Goal: Contribute content: Add original content to the website for others to see

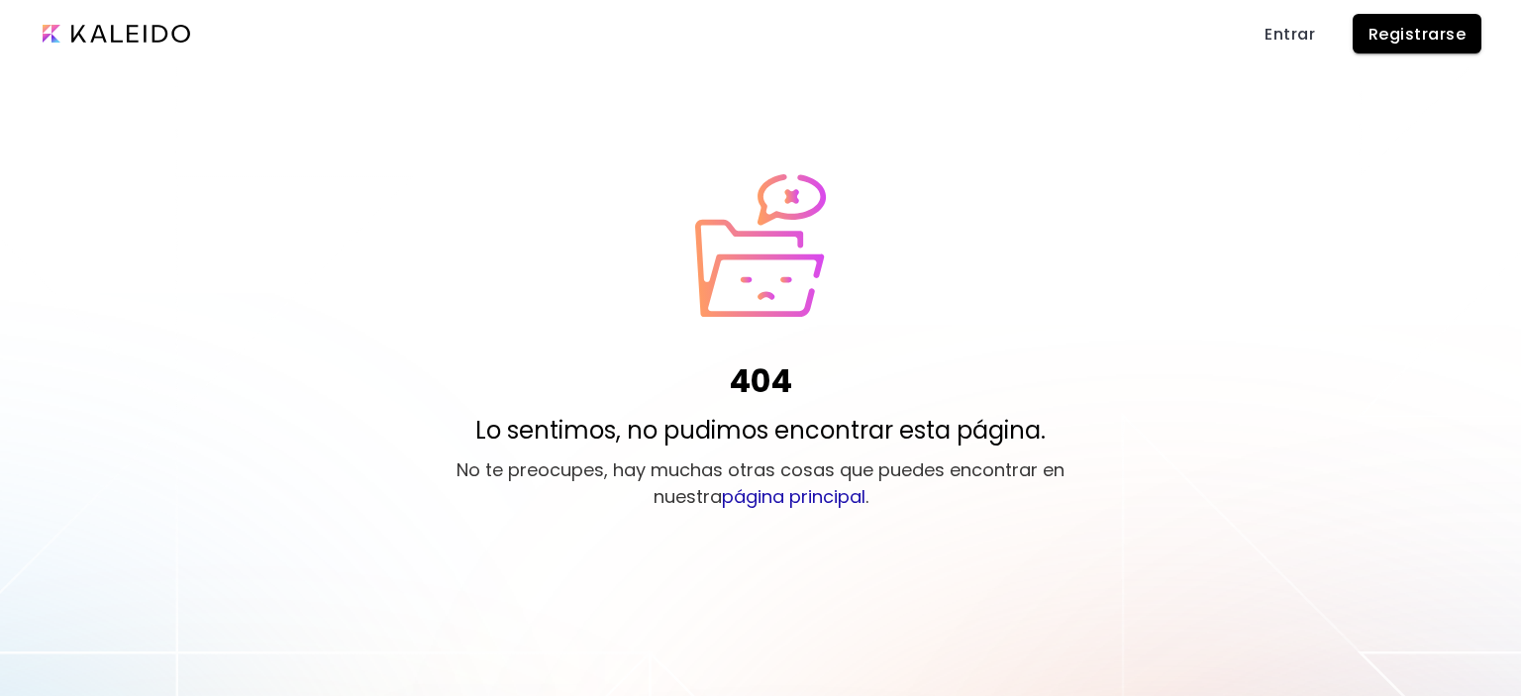
click at [1299, 38] on span "Entrar" at bounding box center [1289, 34] width 50 height 21
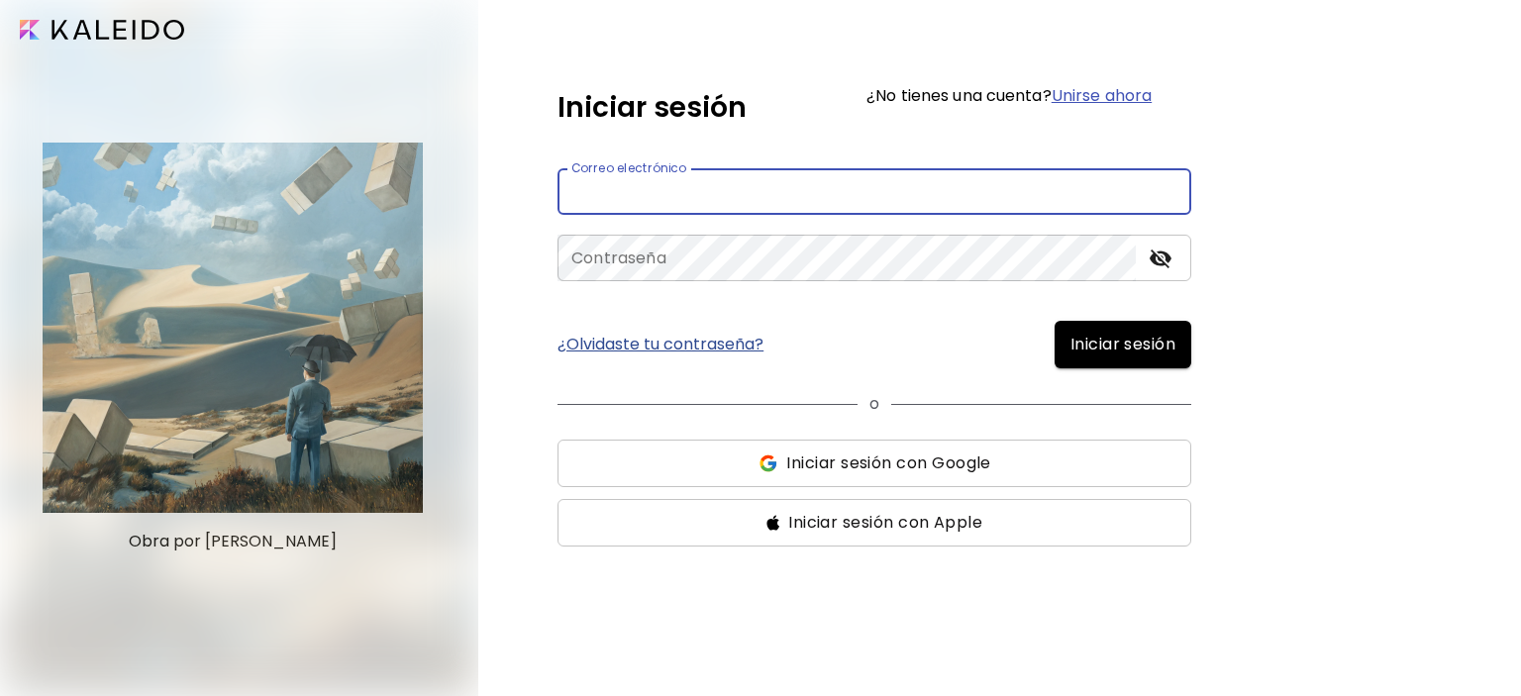
click at [1015, 188] on input "email" at bounding box center [874, 191] width 634 height 47
type input "**********"
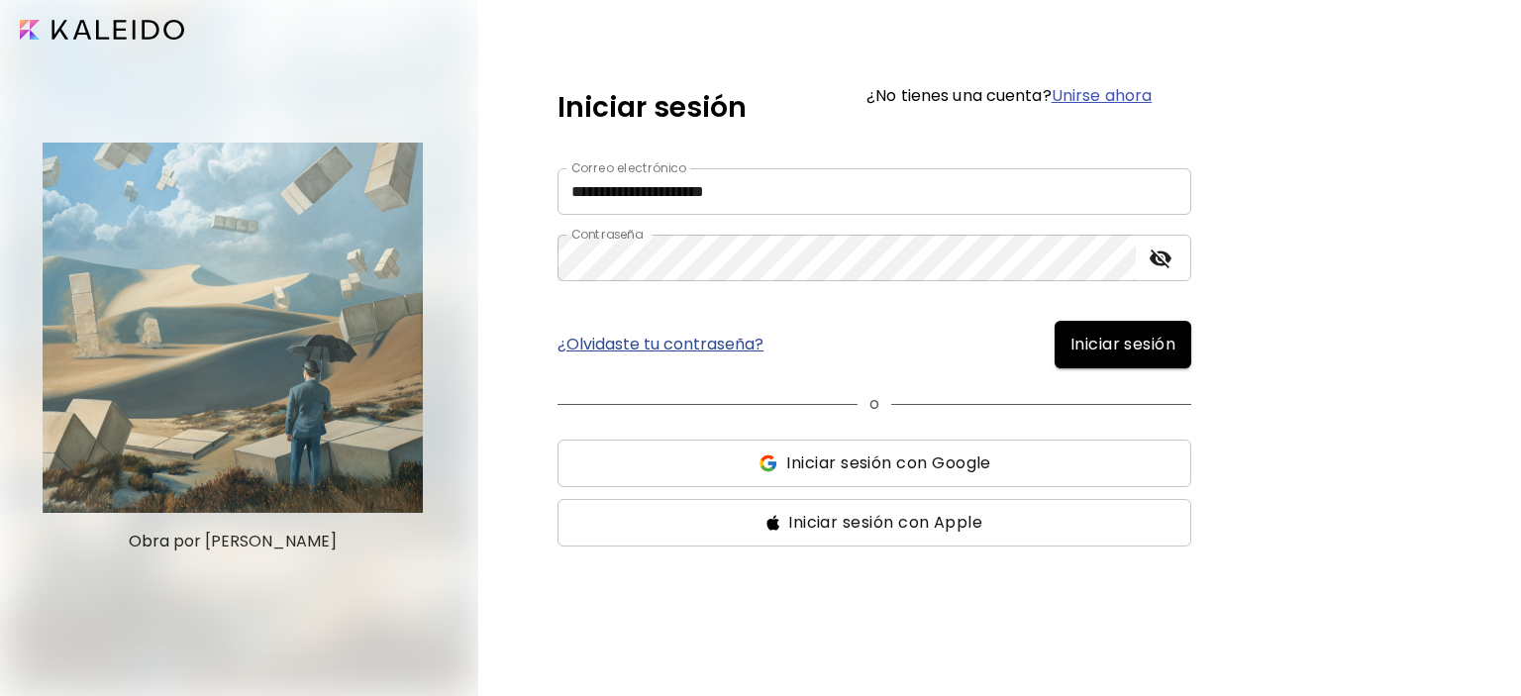
click at [1101, 348] on span "Iniciar sesión" at bounding box center [1122, 345] width 105 height 24
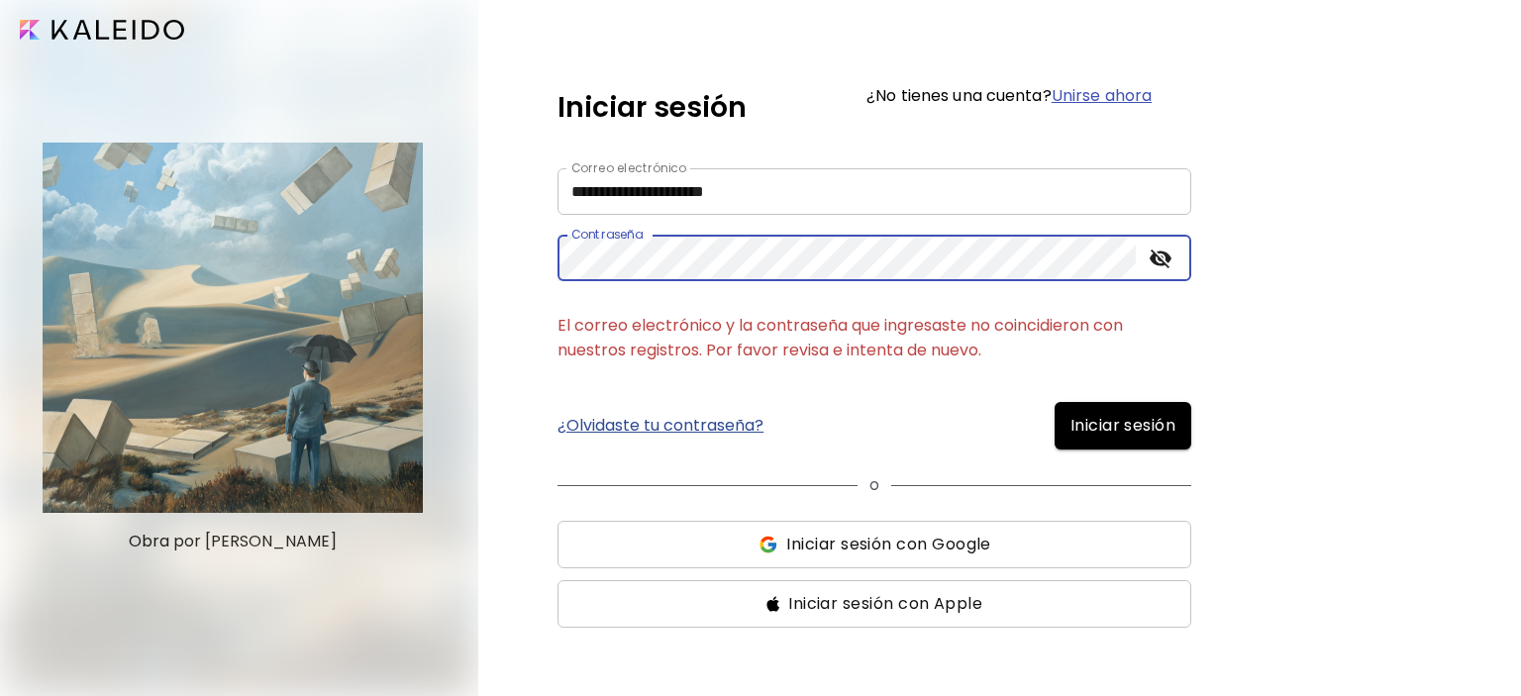
click at [511, 256] on div "**********" at bounding box center [999, 348] width 1042 height 696
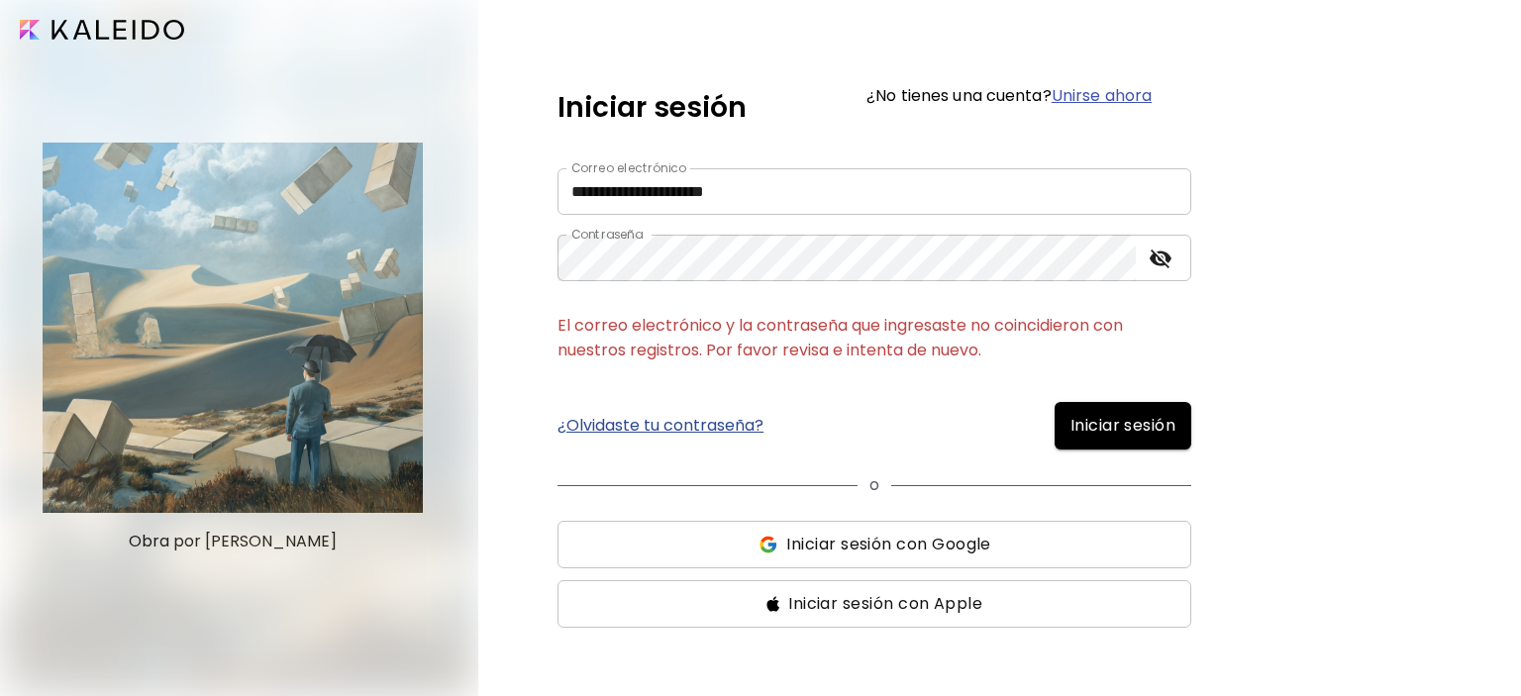
click at [1082, 431] on span "Iniciar sesión" at bounding box center [1122, 426] width 105 height 24
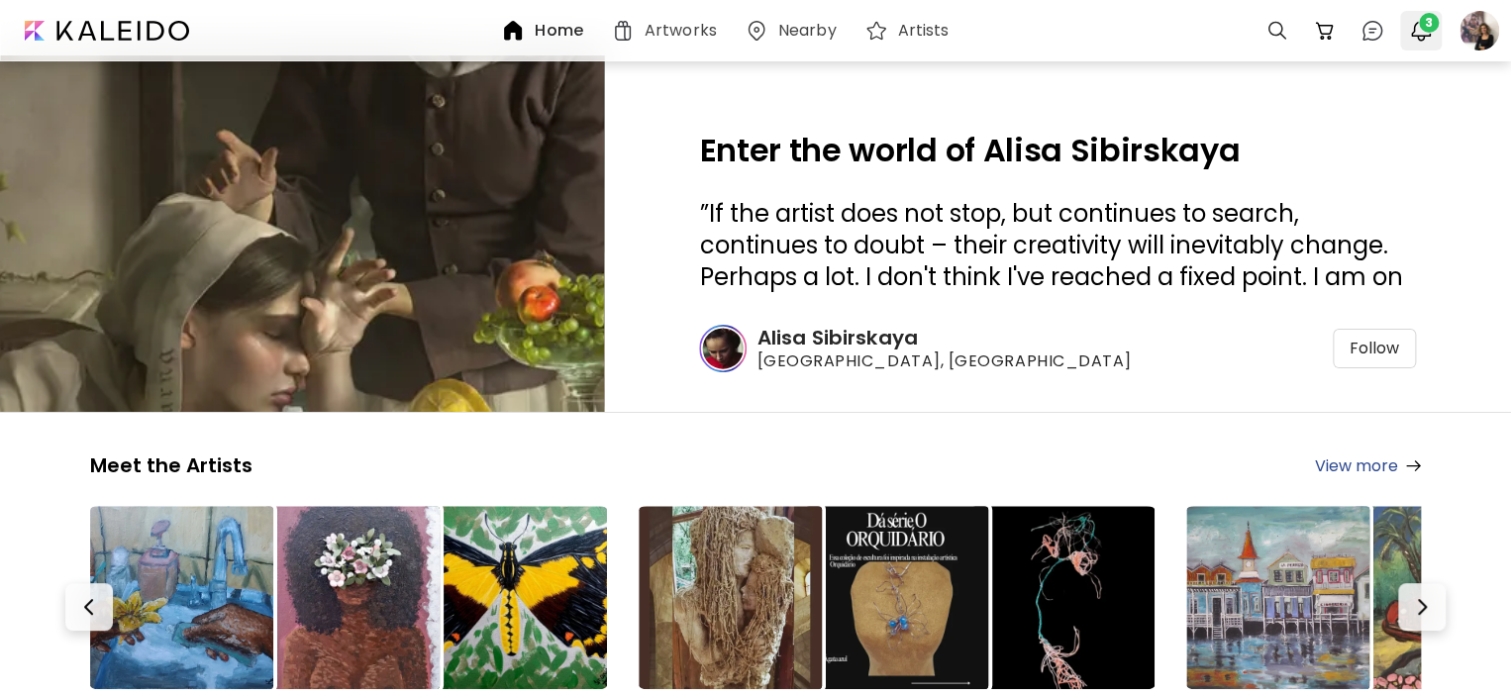
click at [1419, 33] on img "button" at bounding box center [1421, 31] width 24 height 24
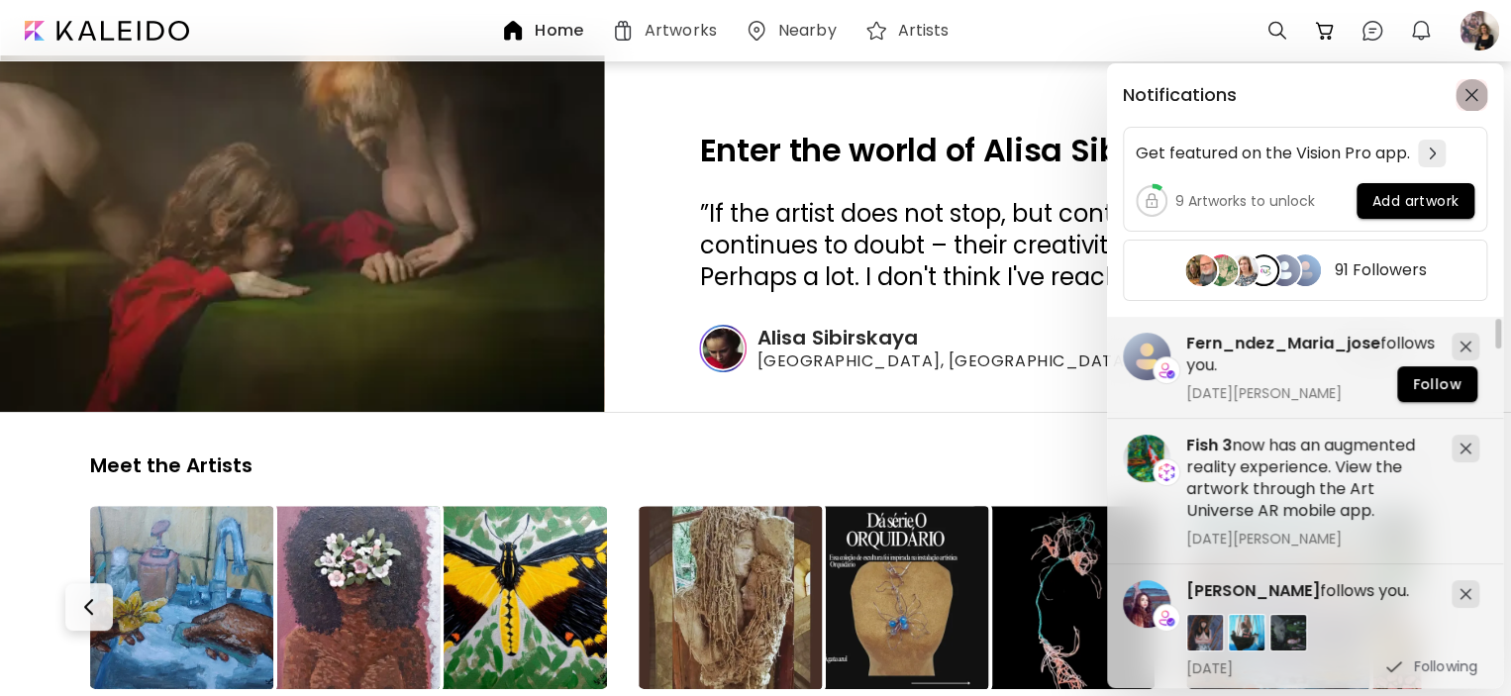
drag, startPoint x: 1470, startPoint y: 90, endPoint x: 1437, endPoint y: 138, distance: 57.7
click at [1469, 91] on img "button" at bounding box center [1471, 95] width 14 height 14
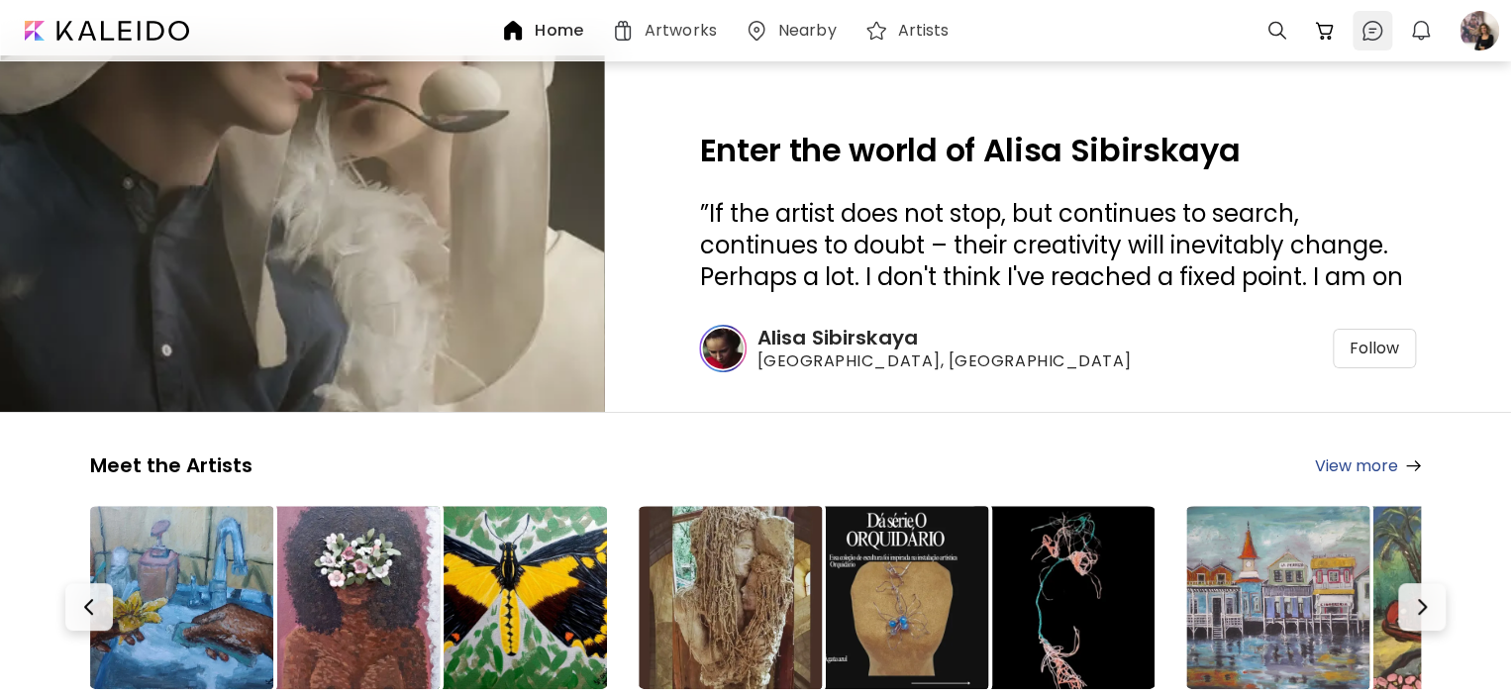
click at [1372, 34] on img at bounding box center [1372, 31] width 24 height 24
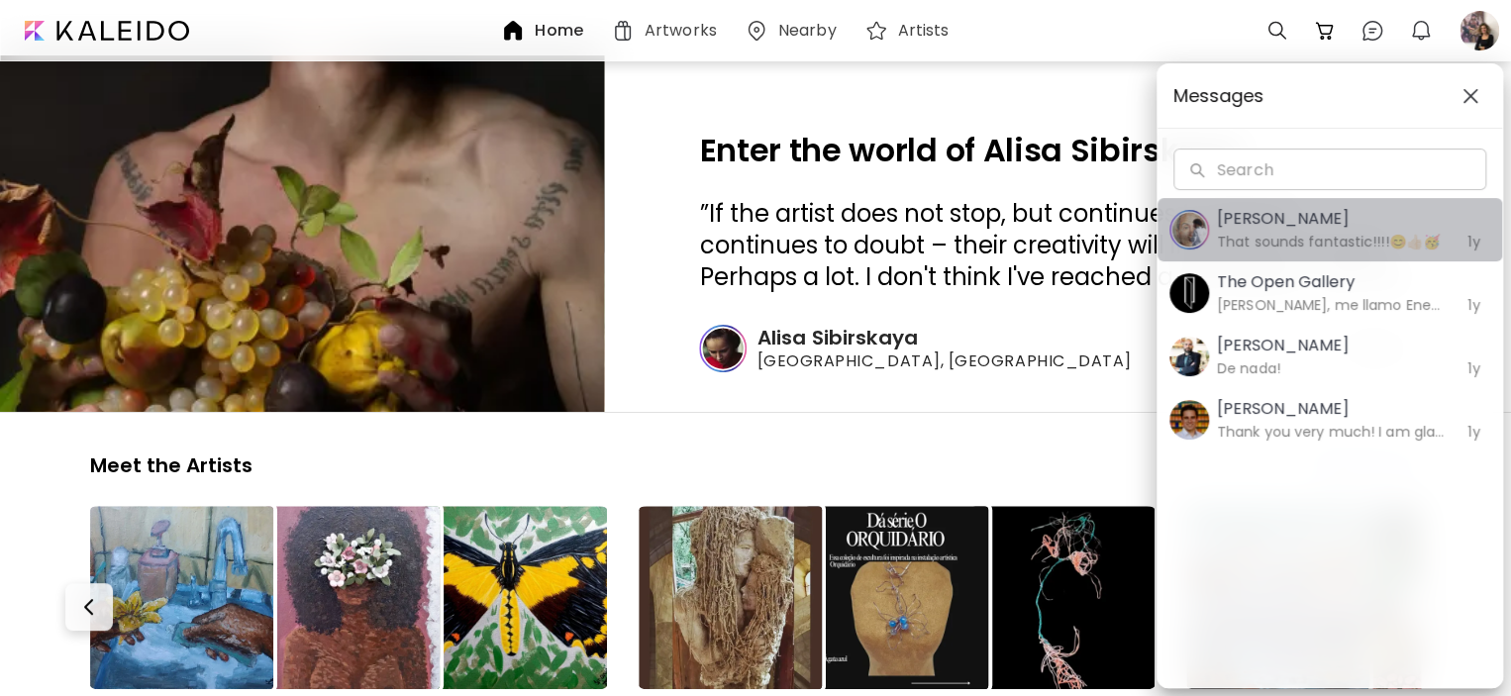
click at [1279, 223] on h5 "[PERSON_NAME]" at bounding box center [1331, 219] width 229 height 24
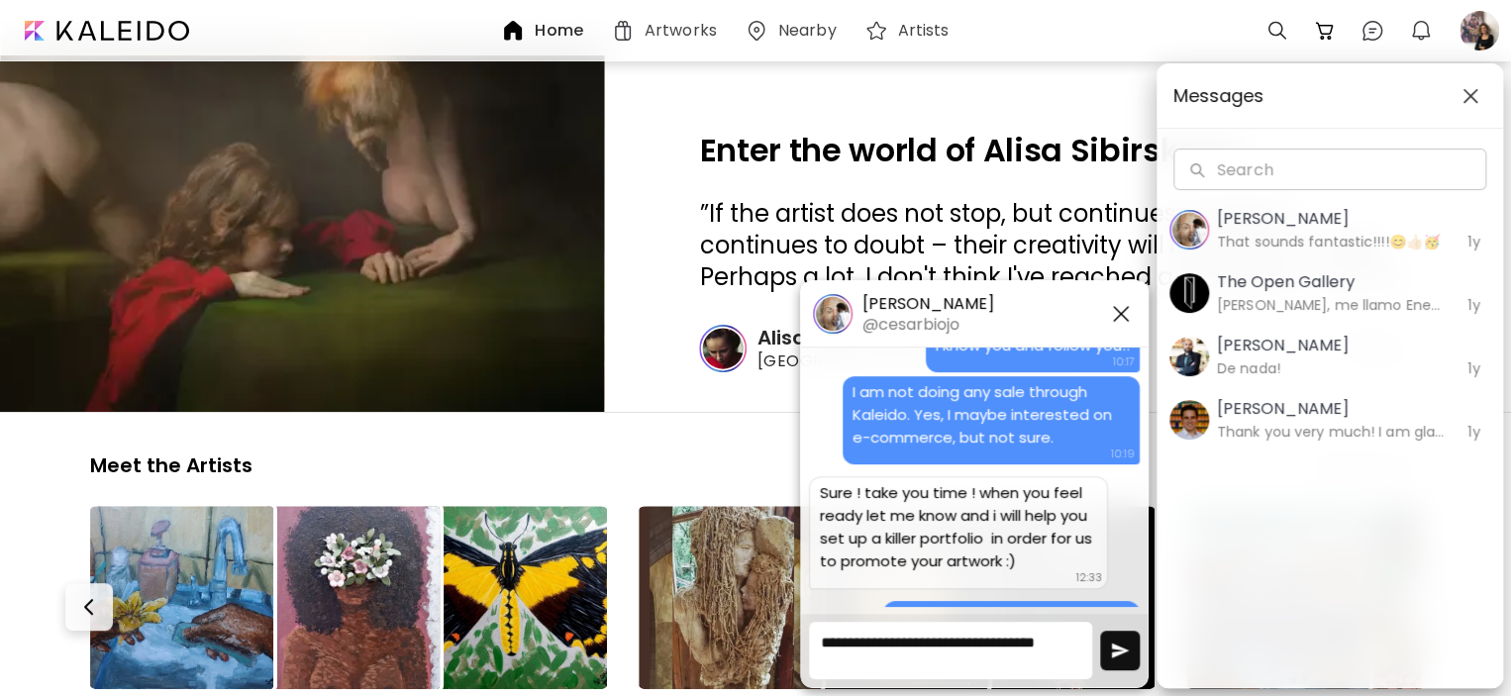
scroll to position [393, 0]
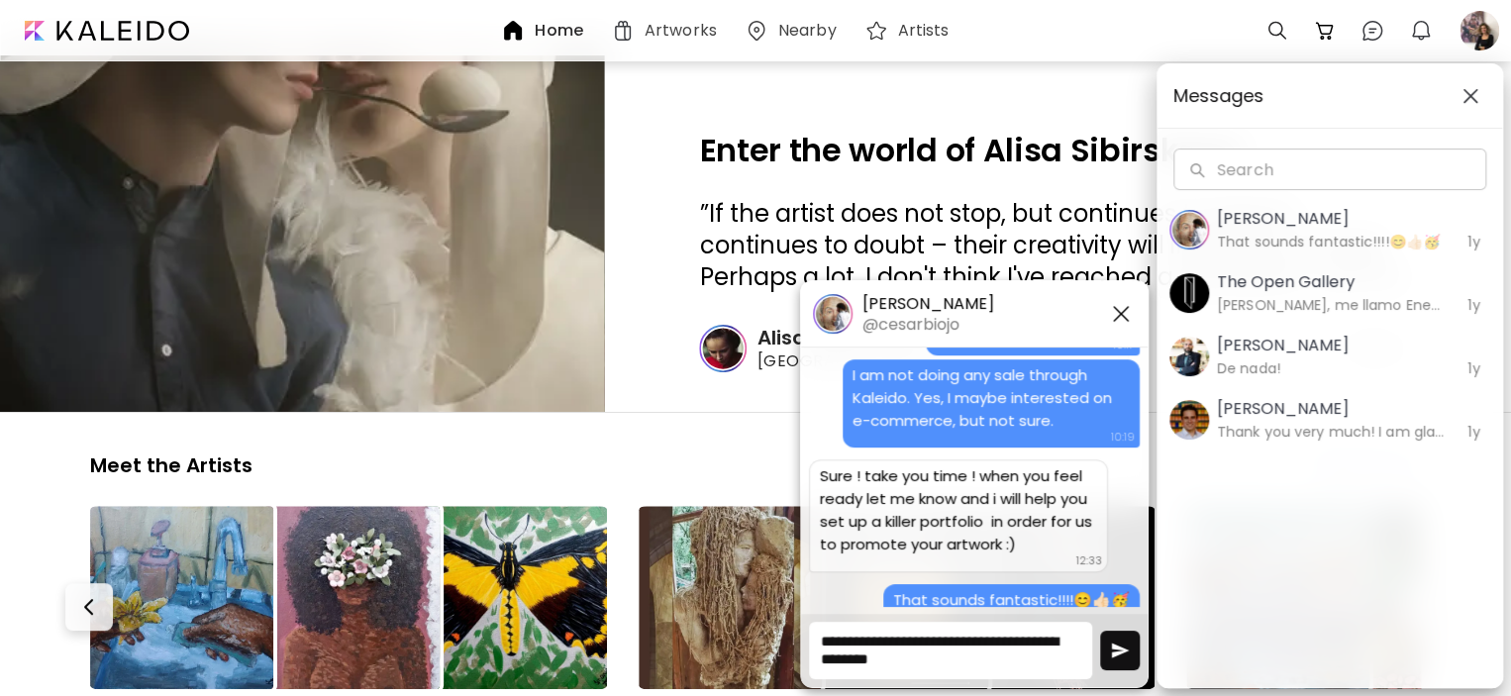
type textarea "**********"
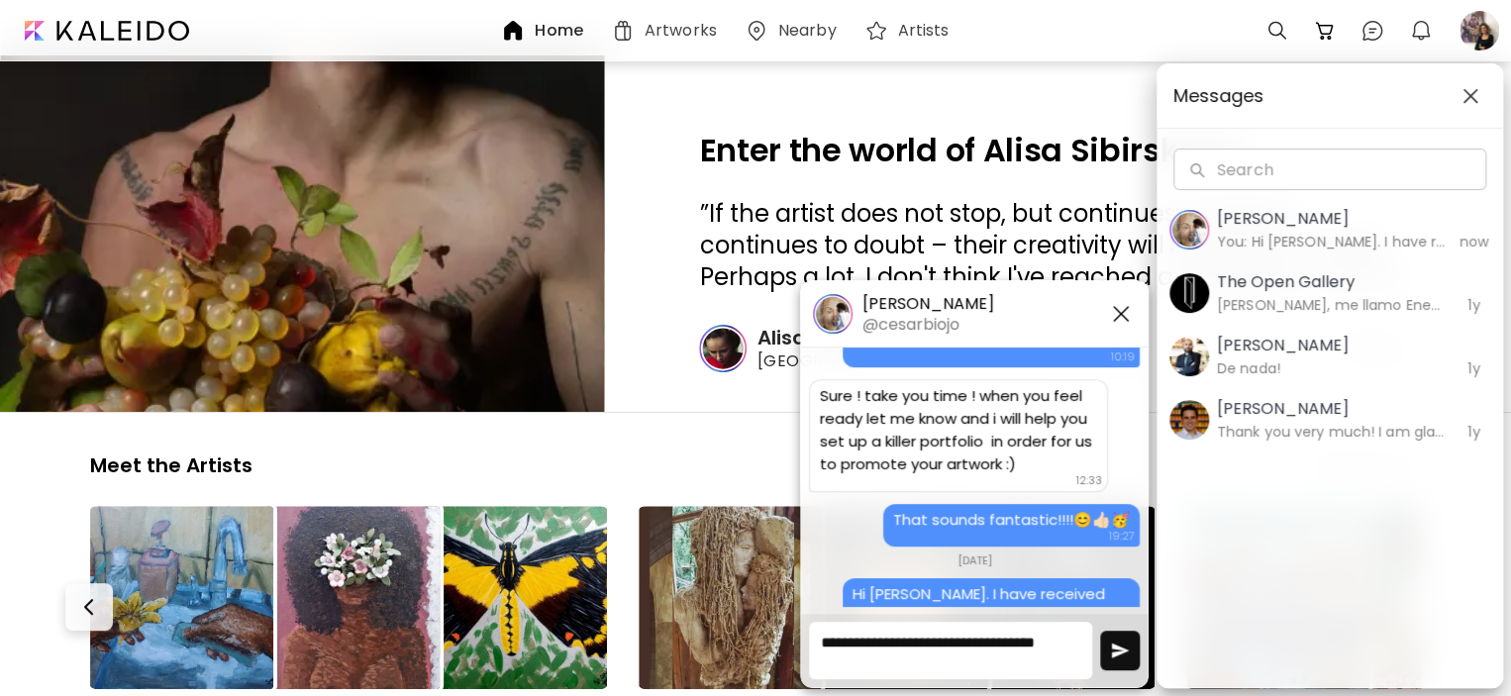
scroll to position [491, 0]
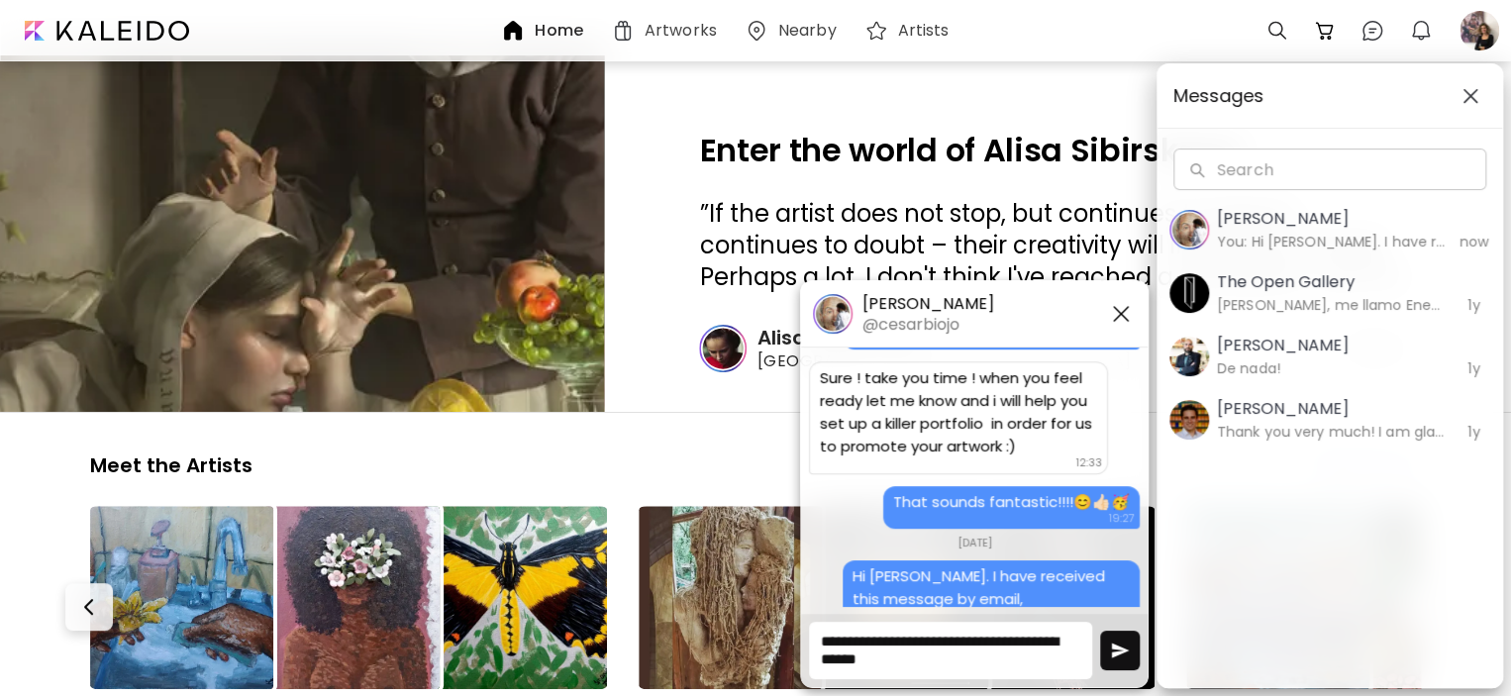
type textarea "**********"
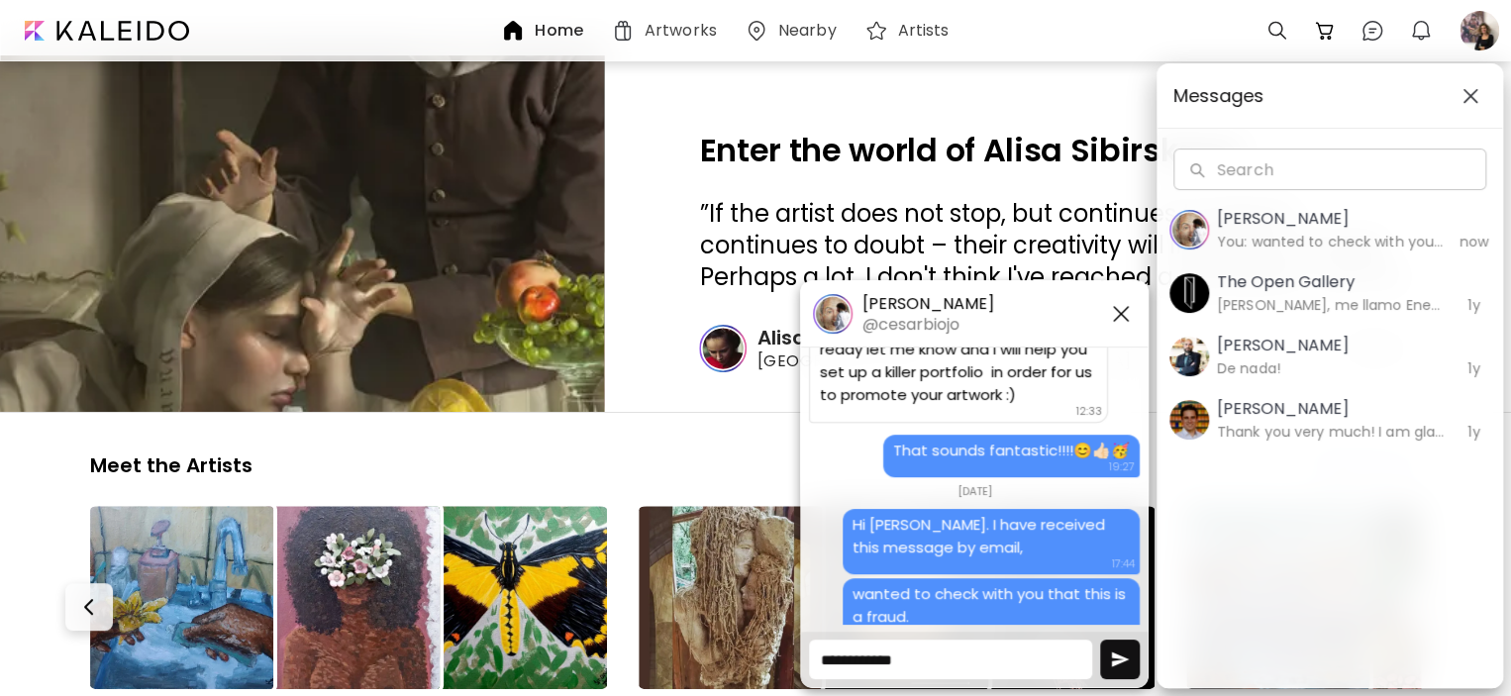
paste textarea "**********"
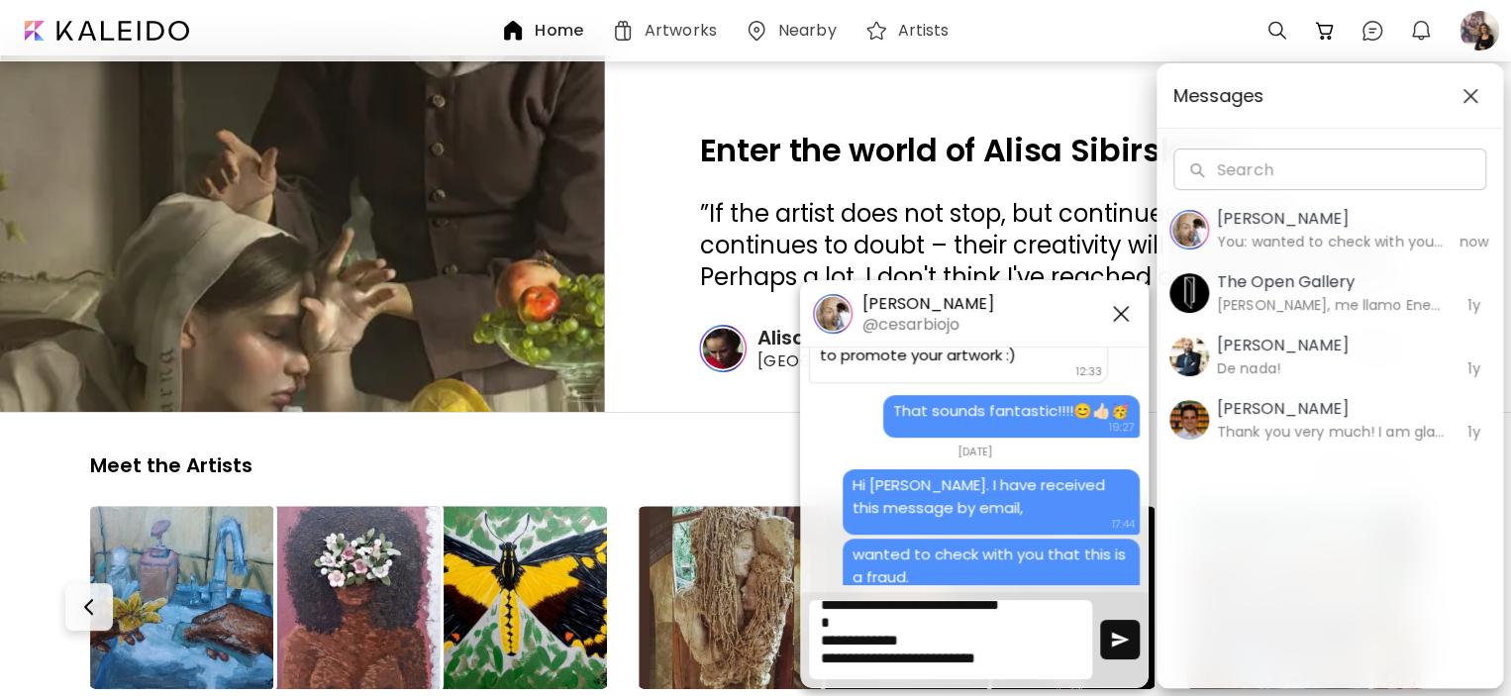
type textarea "**********"
click at [1129, 640] on button "button" at bounding box center [1120, 640] width 40 height 40
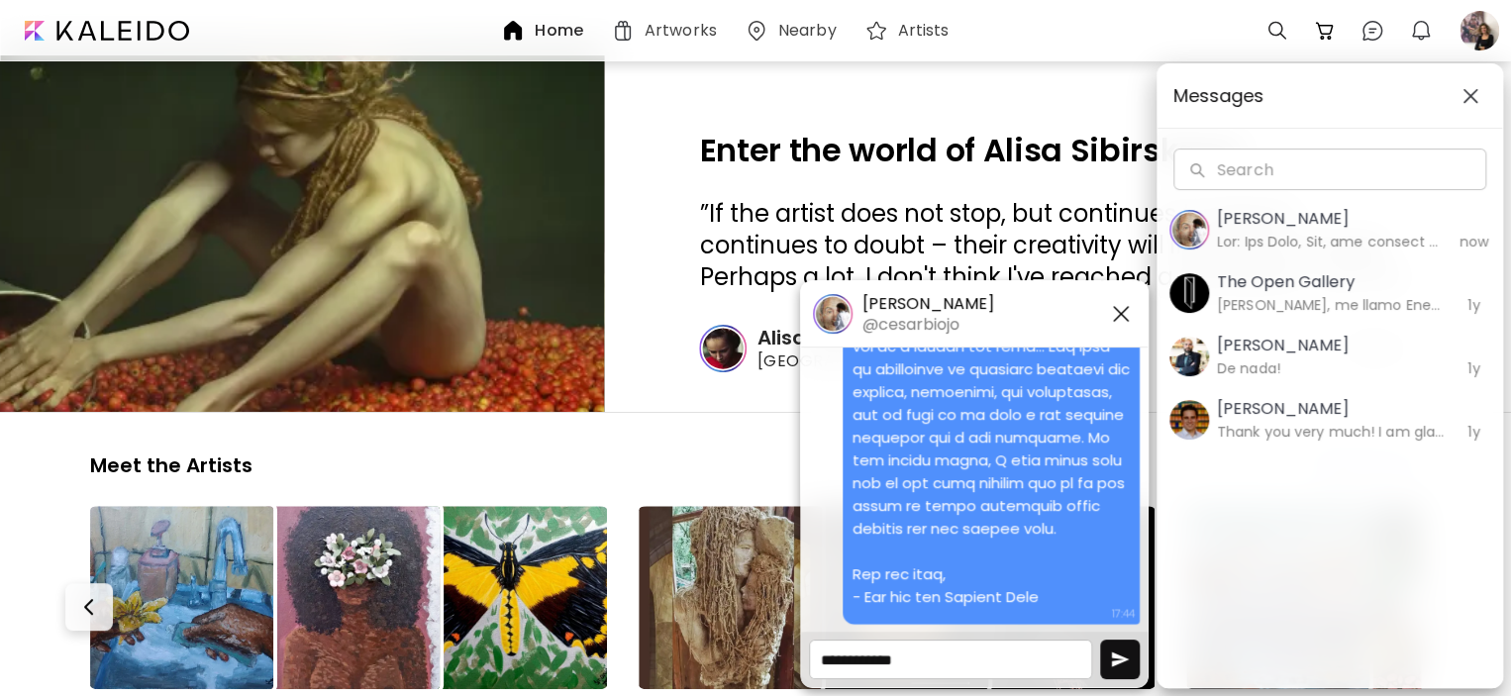
click at [738, 461] on div "Messages Search Search [PERSON_NAME] now The Open Gallery [PERSON_NAME], me lla…" at bounding box center [755, 348] width 1511 height 696
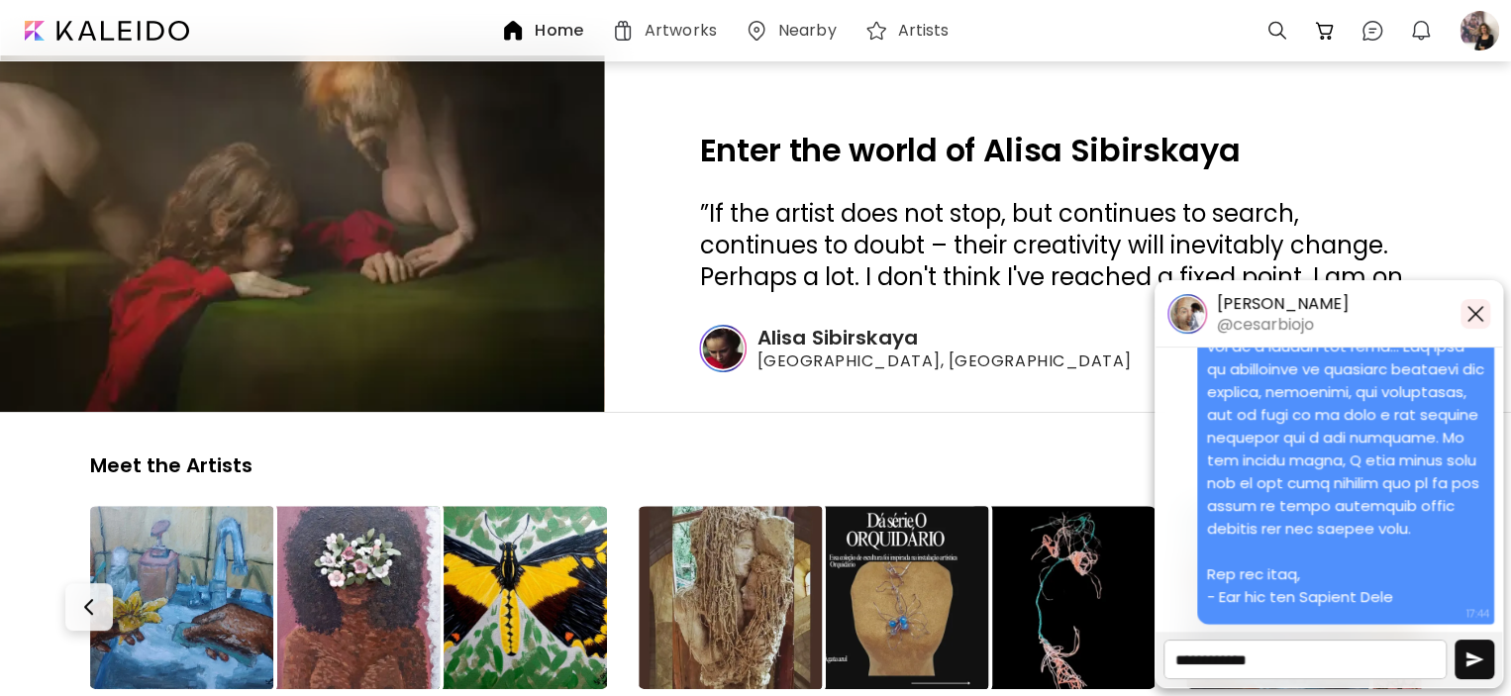
click at [1472, 314] on img "button" at bounding box center [1475, 314] width 24 height 24
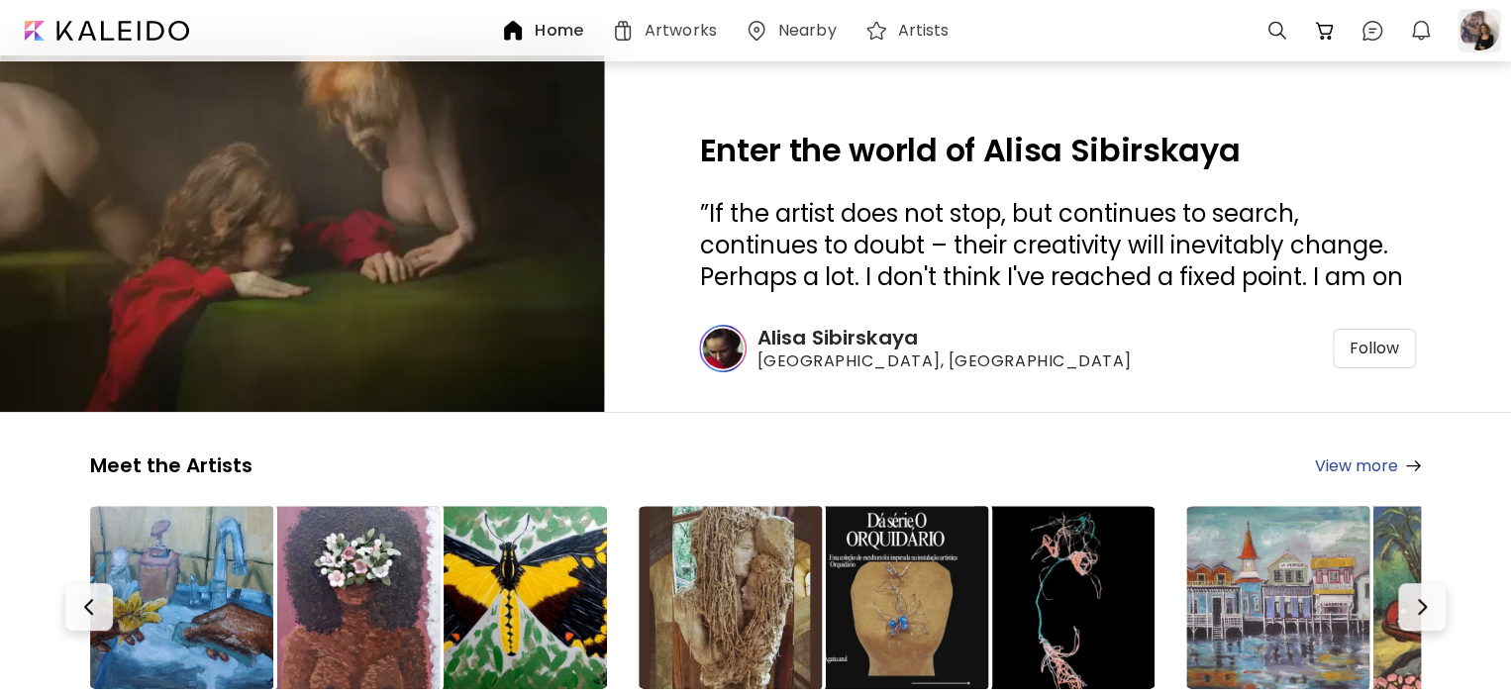
click at [1469, 40] on div at bounding box center [1479, 31] width 44 height 44
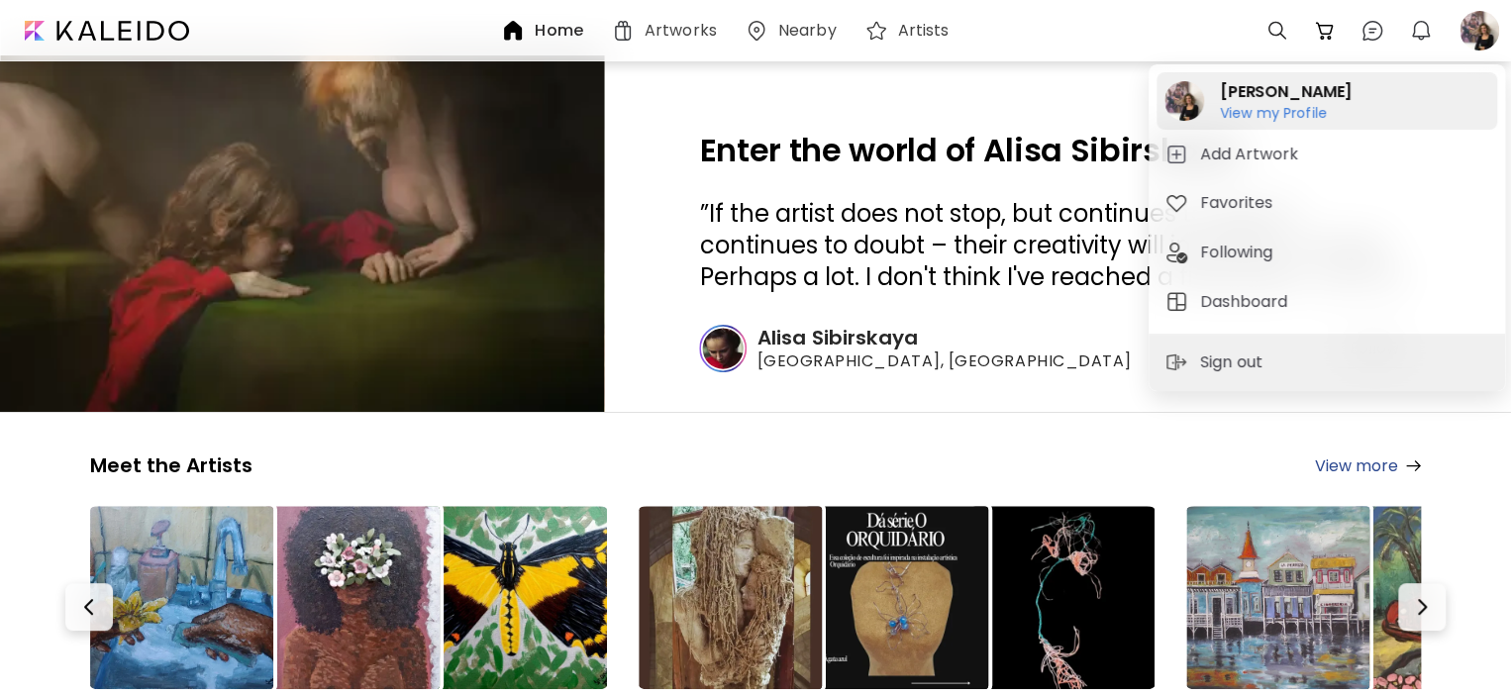
click at [1291, 114] on h6 "View my Profile" at bounding box center [1286, 113] width 132 height 18
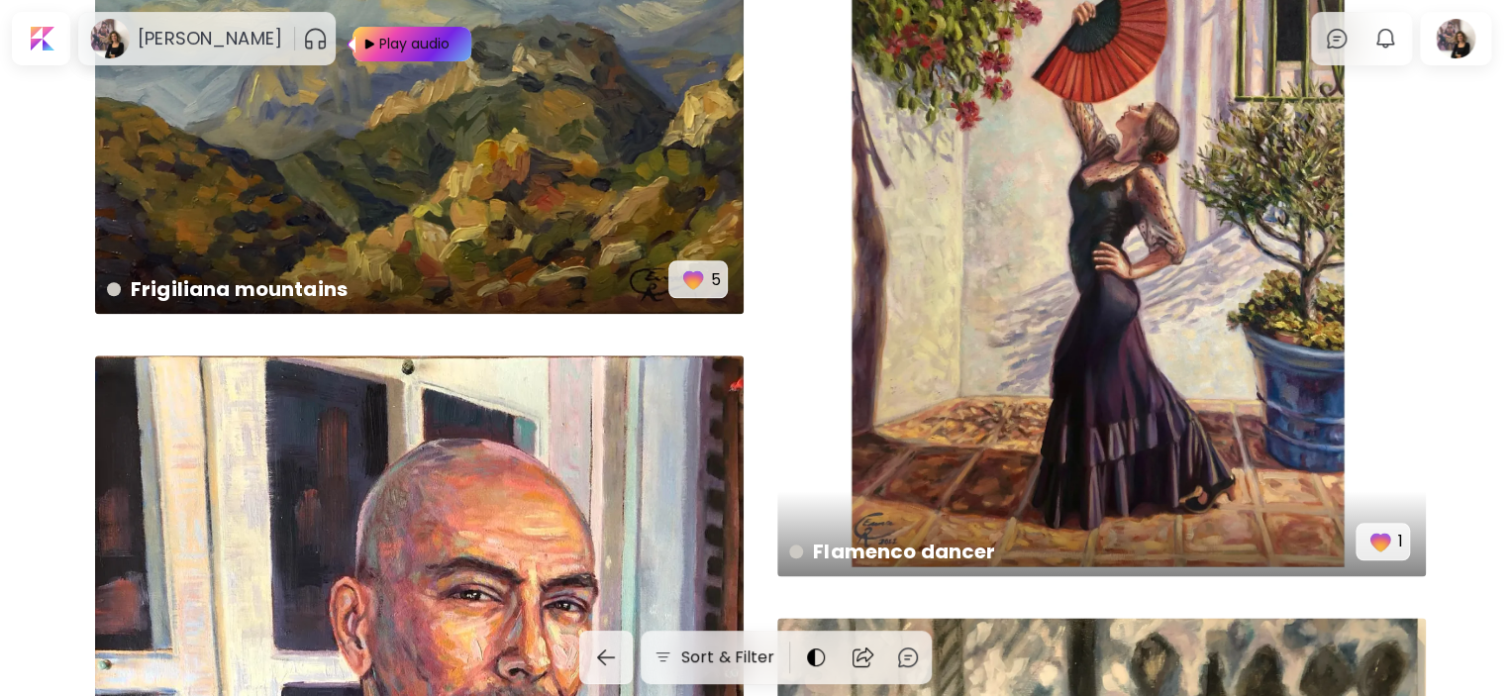
scroll to position [792, 0]
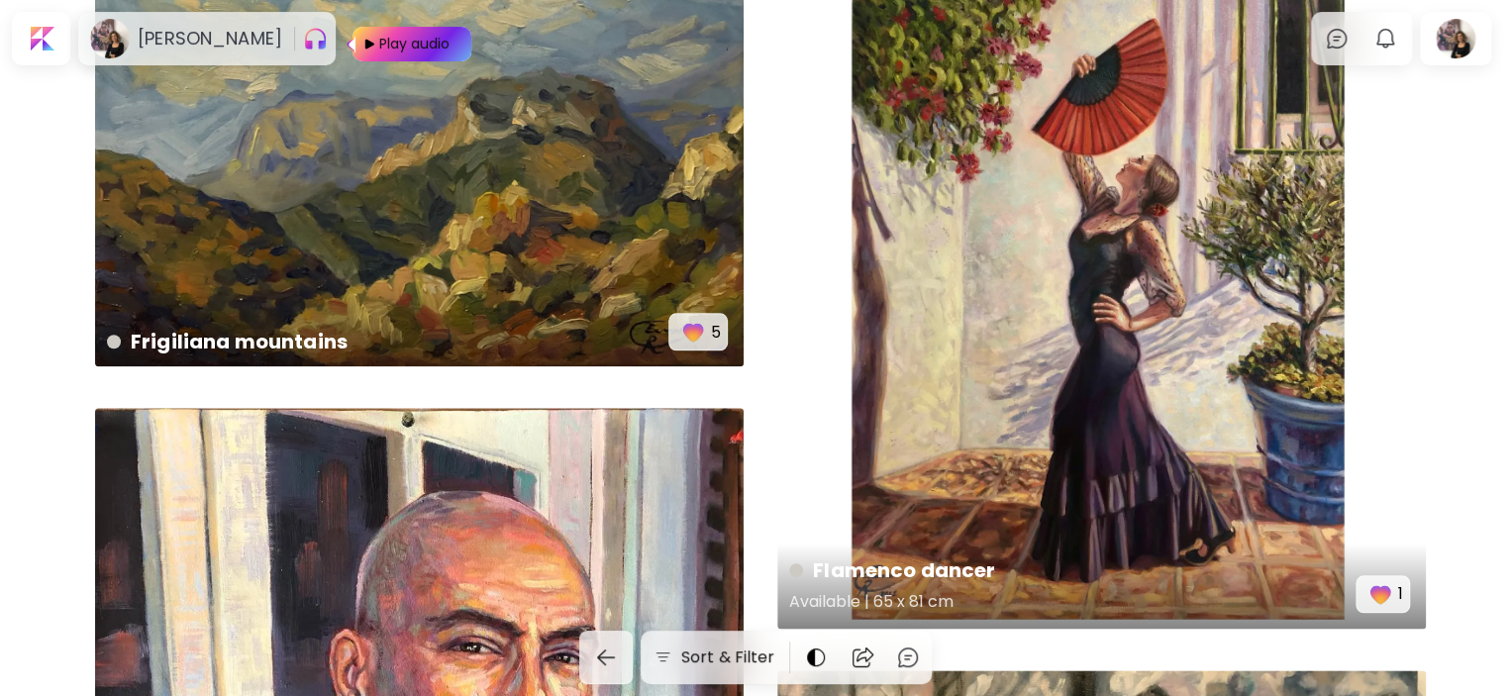
click at [982, 326] on div "Flamenco dancer Available | 65 x 81 cm 1" at bounding box center [1101, 286] width 648 height 686
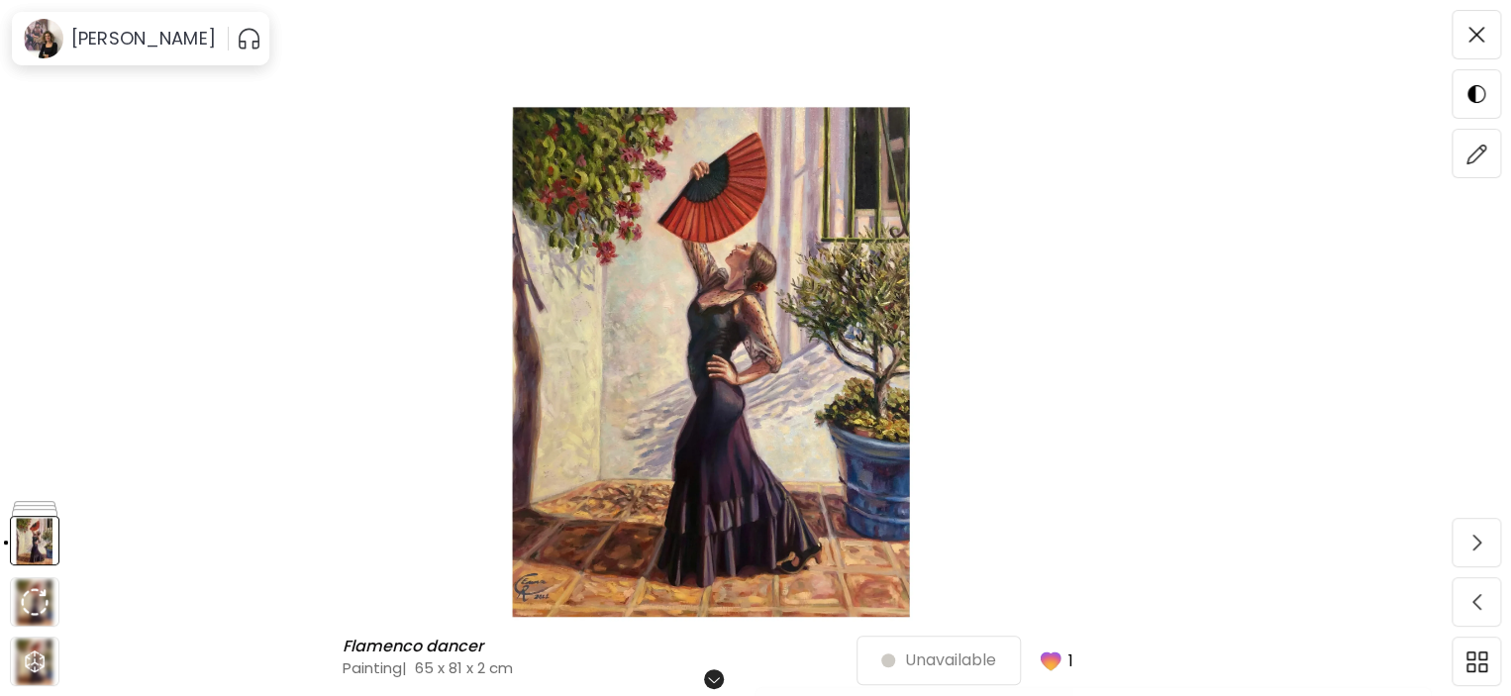
scroll to position [198, 0]
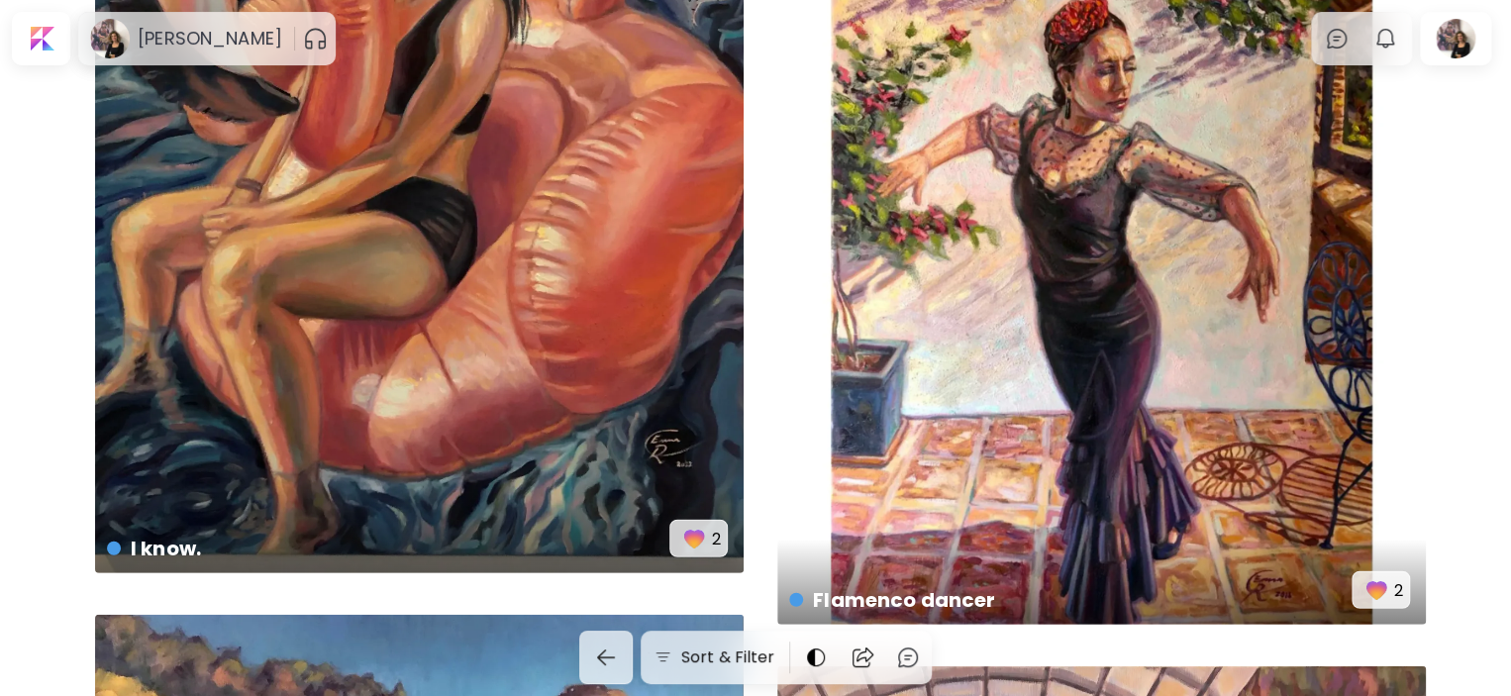
scroll to position [2376, 0]
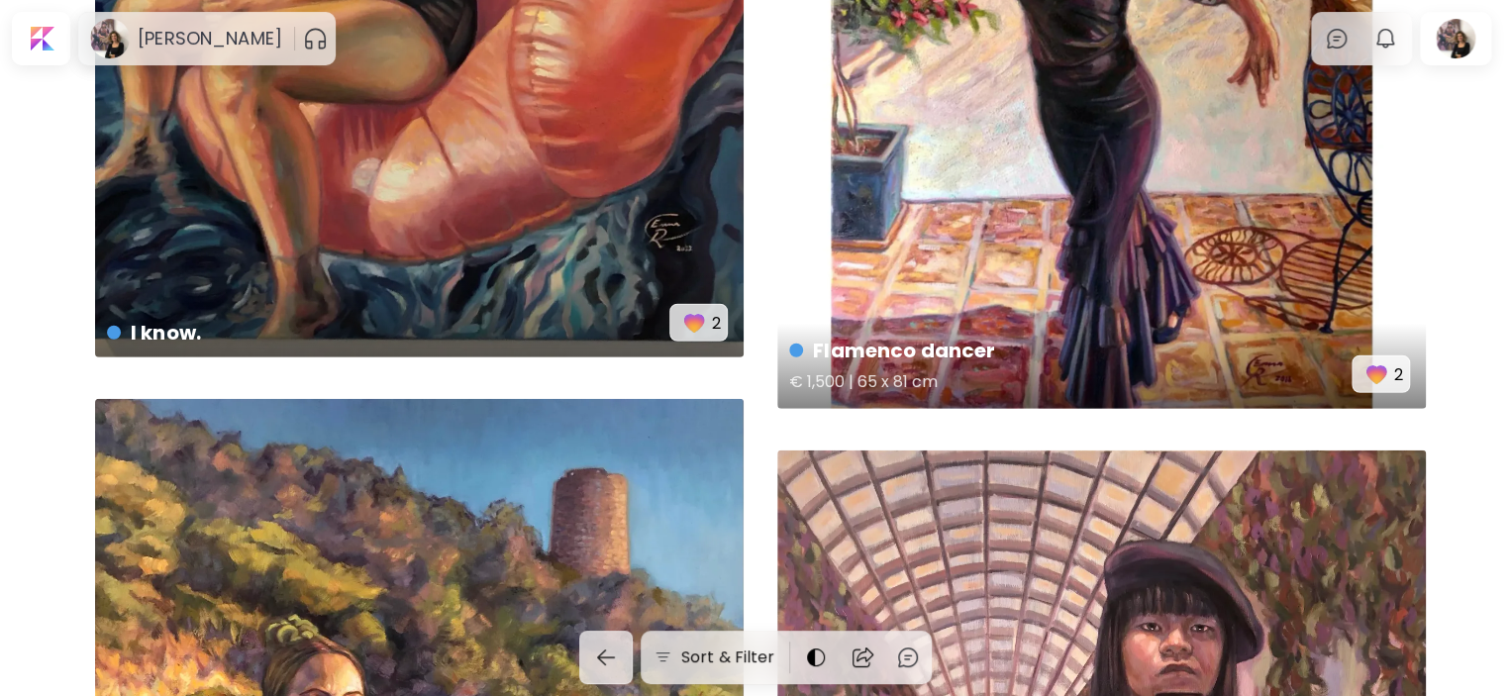
click at [1084, 111] on div "Flamenco dancer € 1,500 | 65 x 81 cm 2" at bounding box center [1101, 75] width 648 height 668
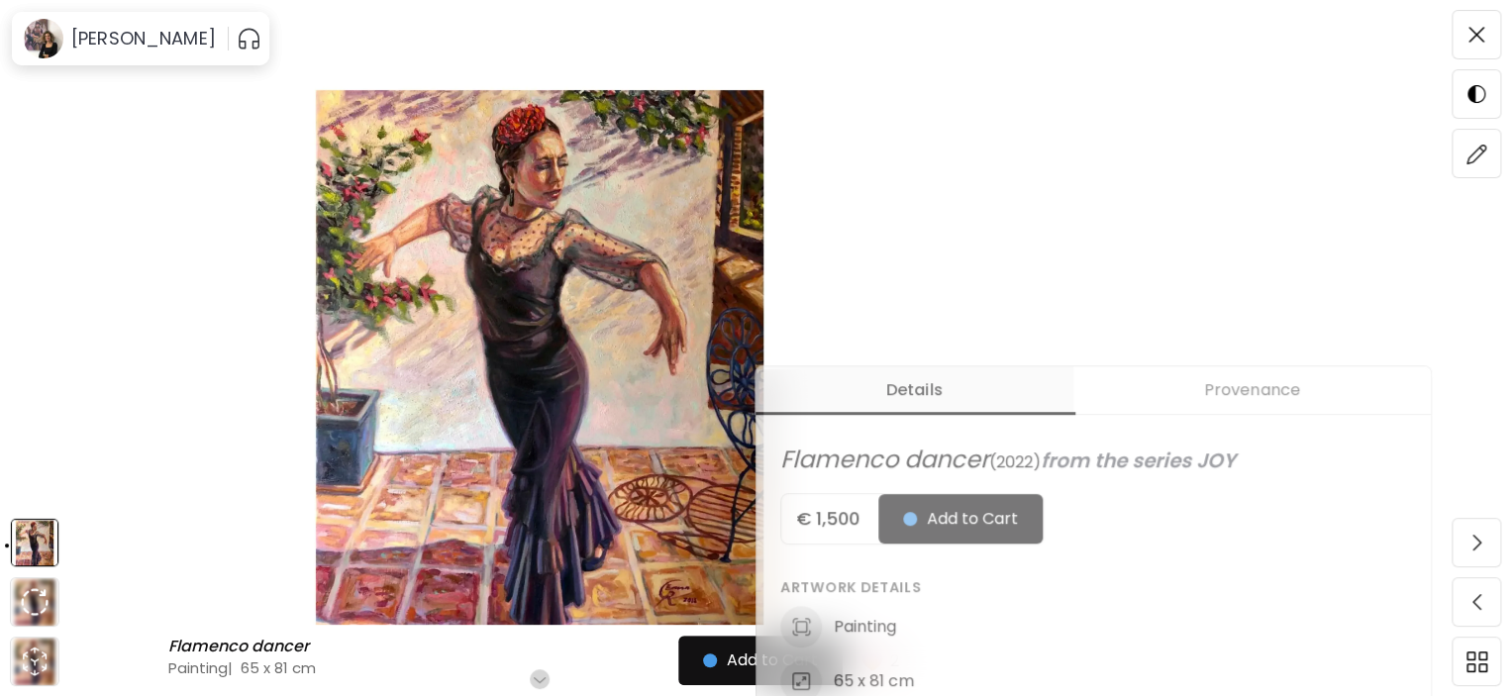
scroll to position [235, 0]
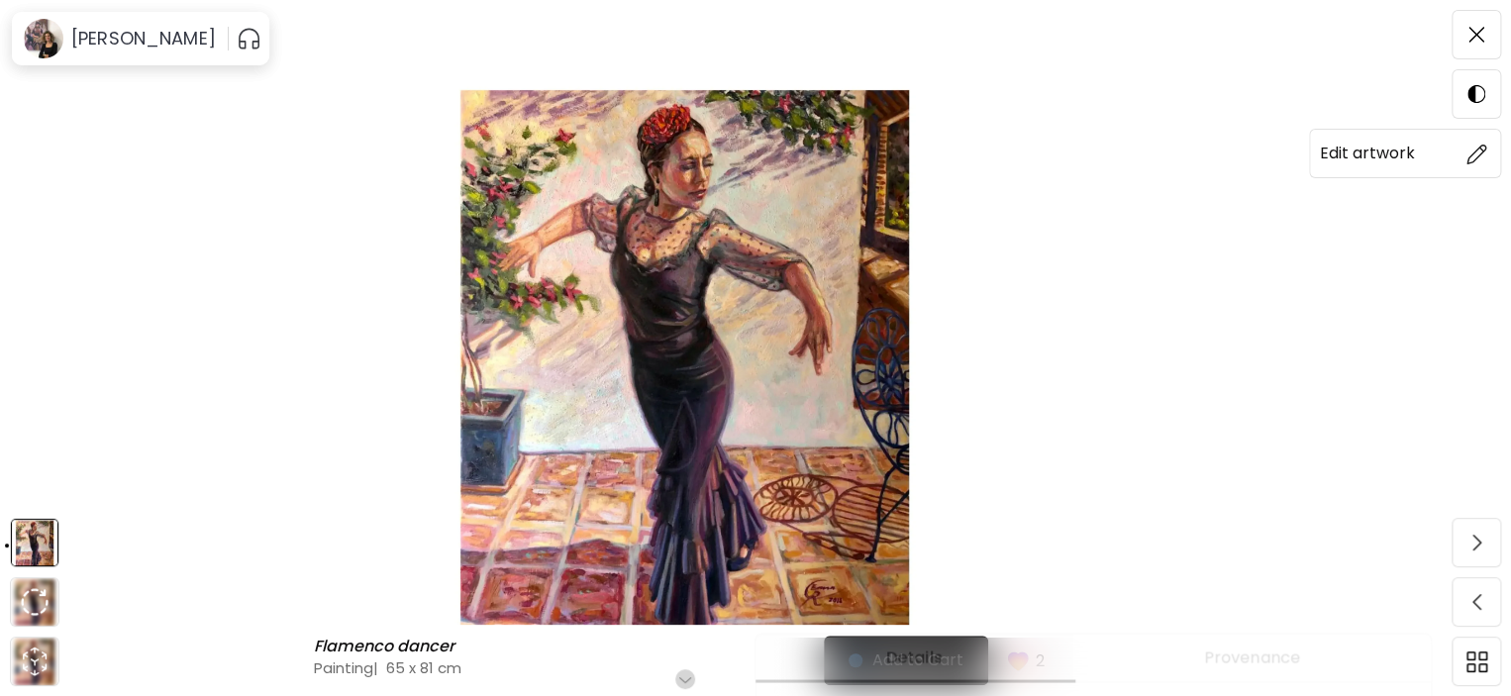
click at [1478, 155] on img at bounding box center [1476, 154] width 21 height 21
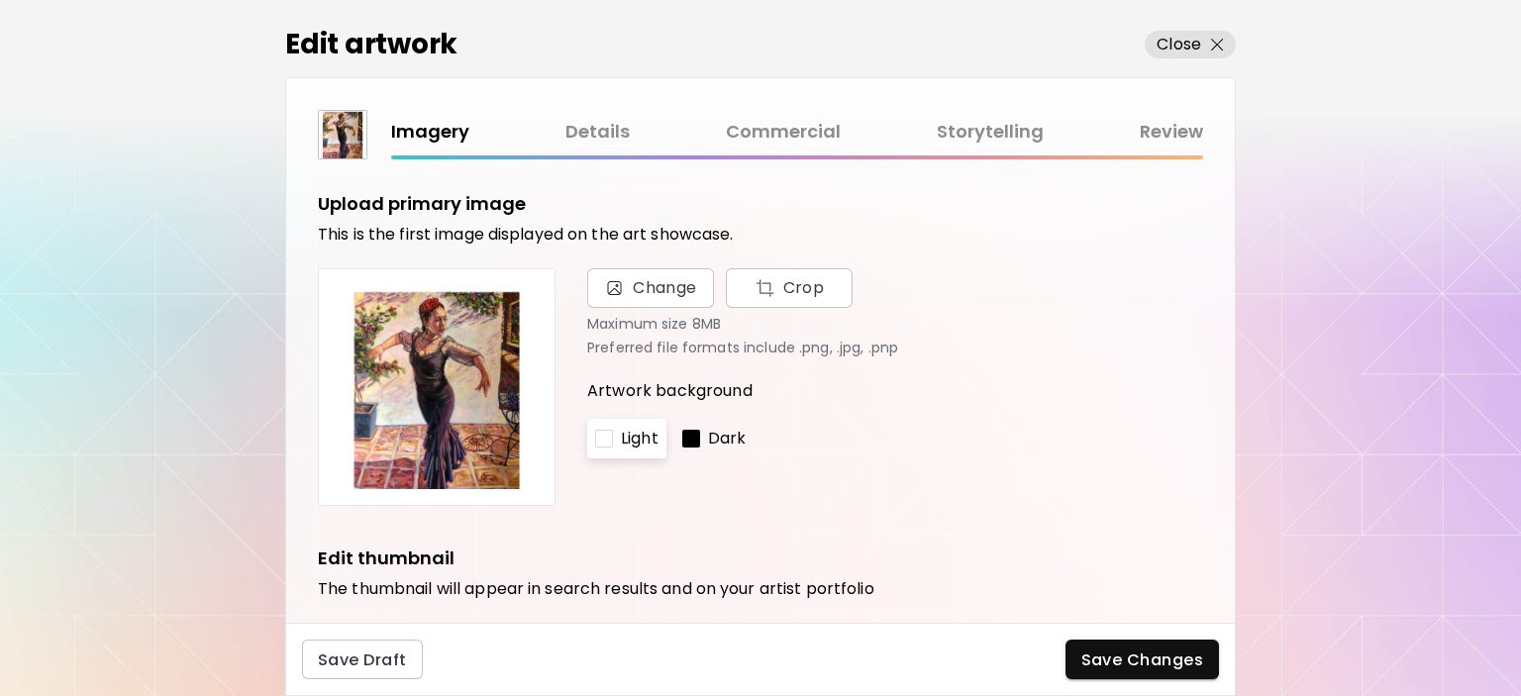
click at [583, 123] on link "Details" at bounding box center [597, 132] width 64 height 29
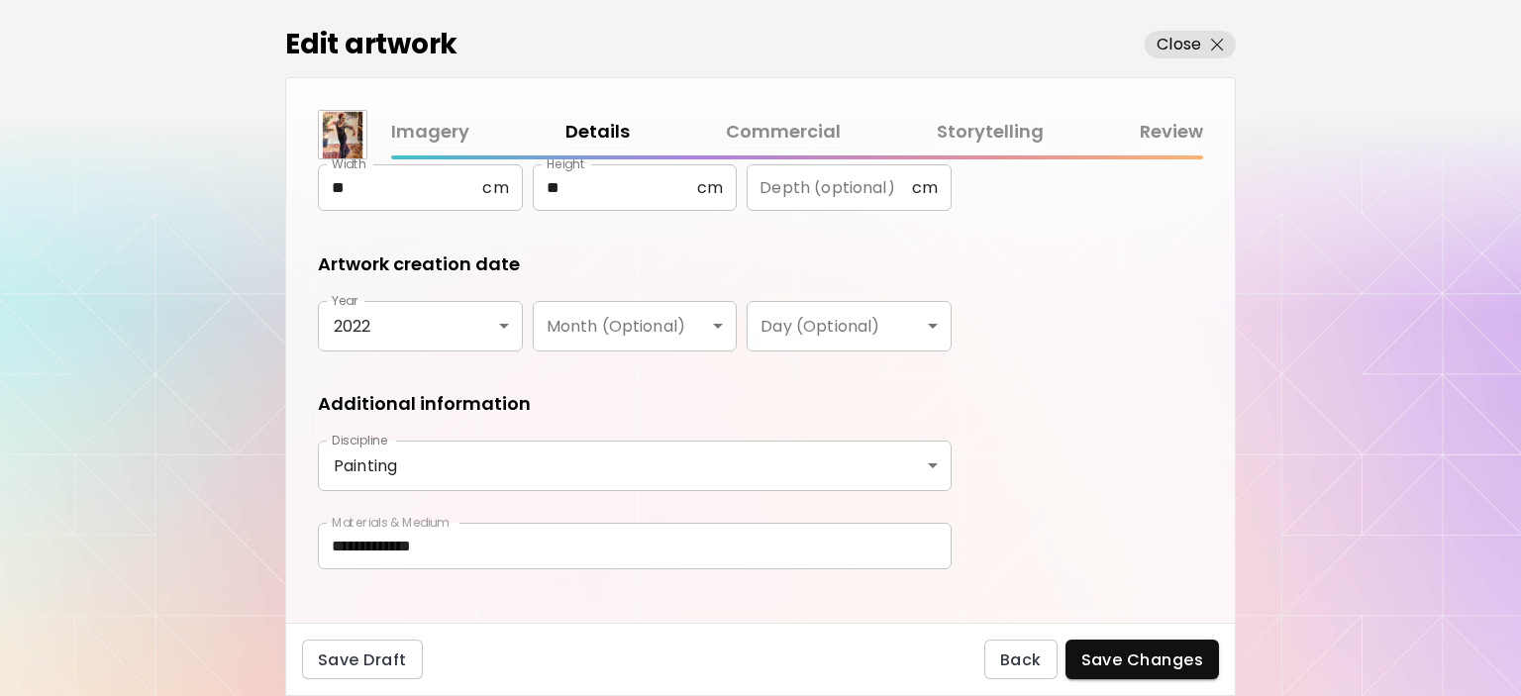
scroll to position [319, 0]
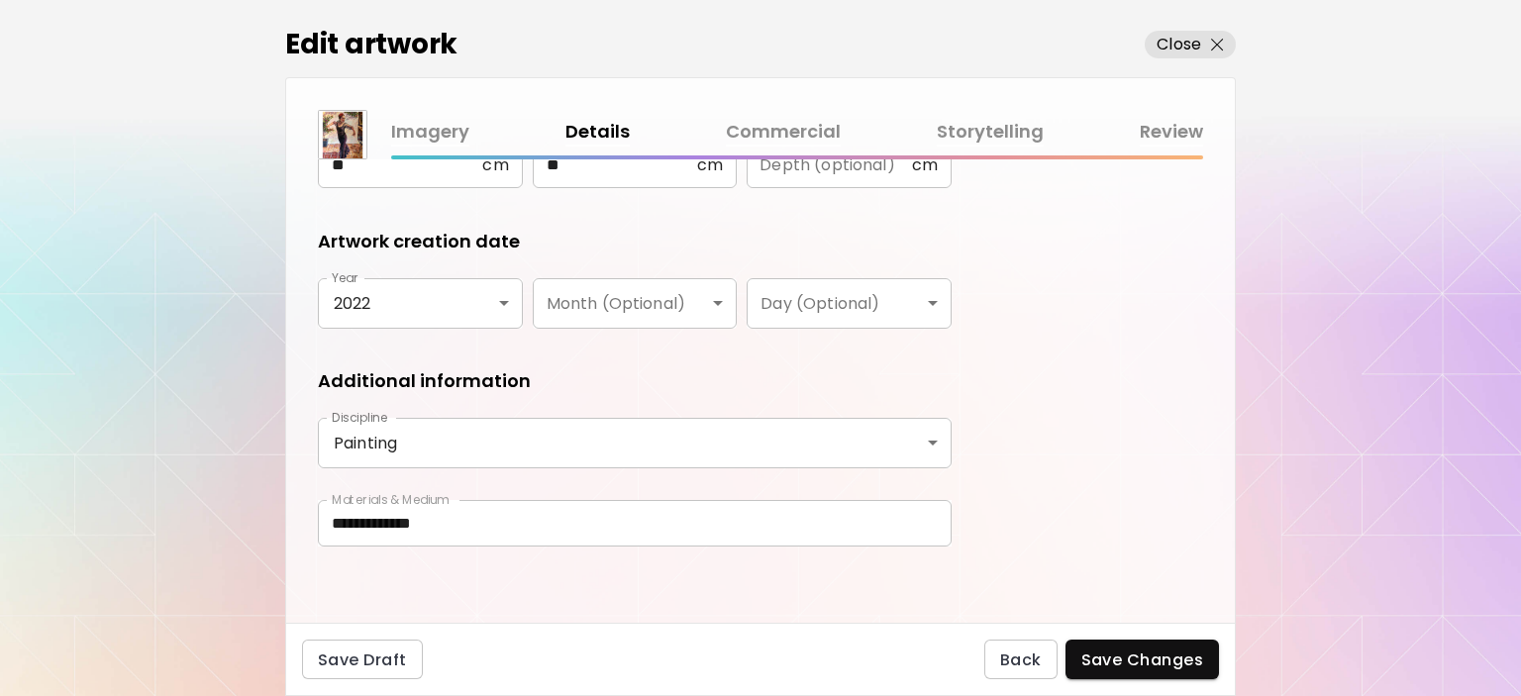
click at [780, 130] on link "Commercial" at bounding box center [783, 132] width 115 height 29
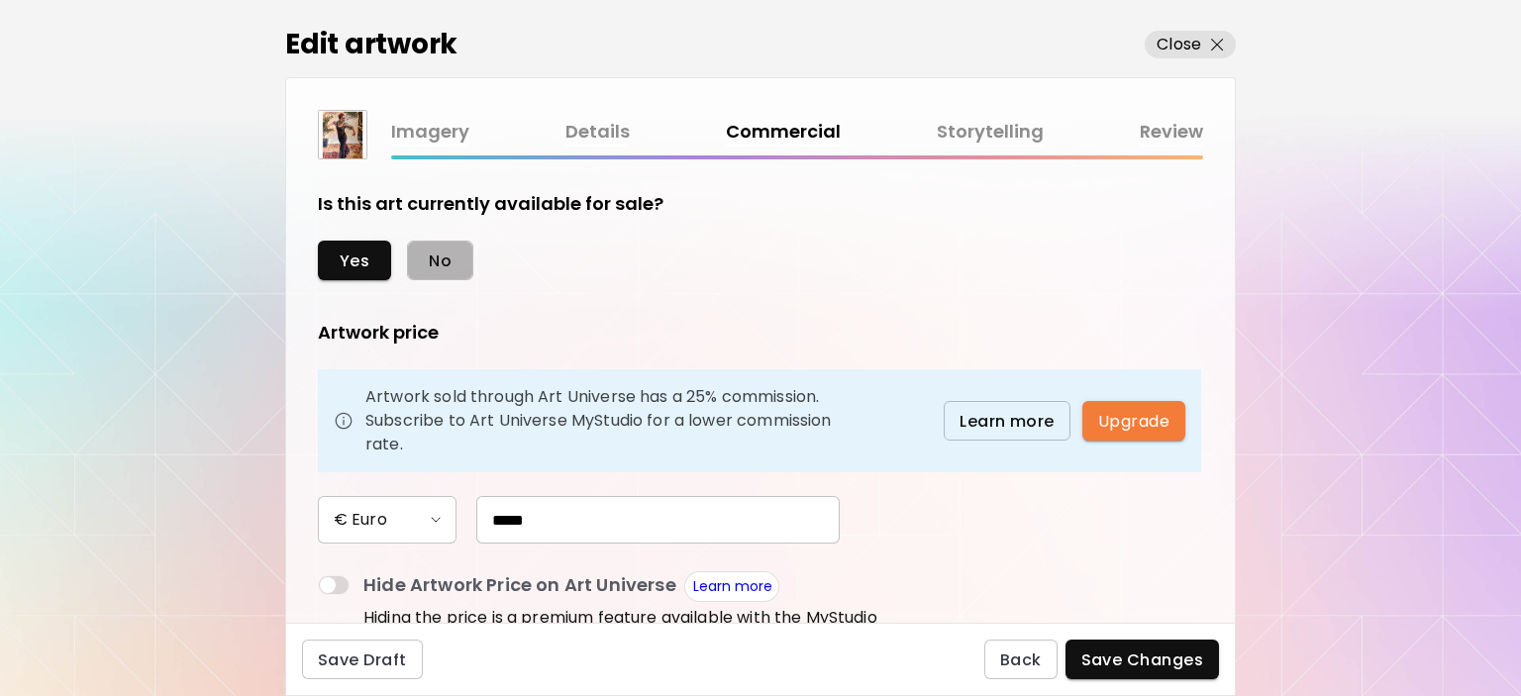
click at [443, 269] on span "No" at bounding box center [440, 260] width 23 height 21
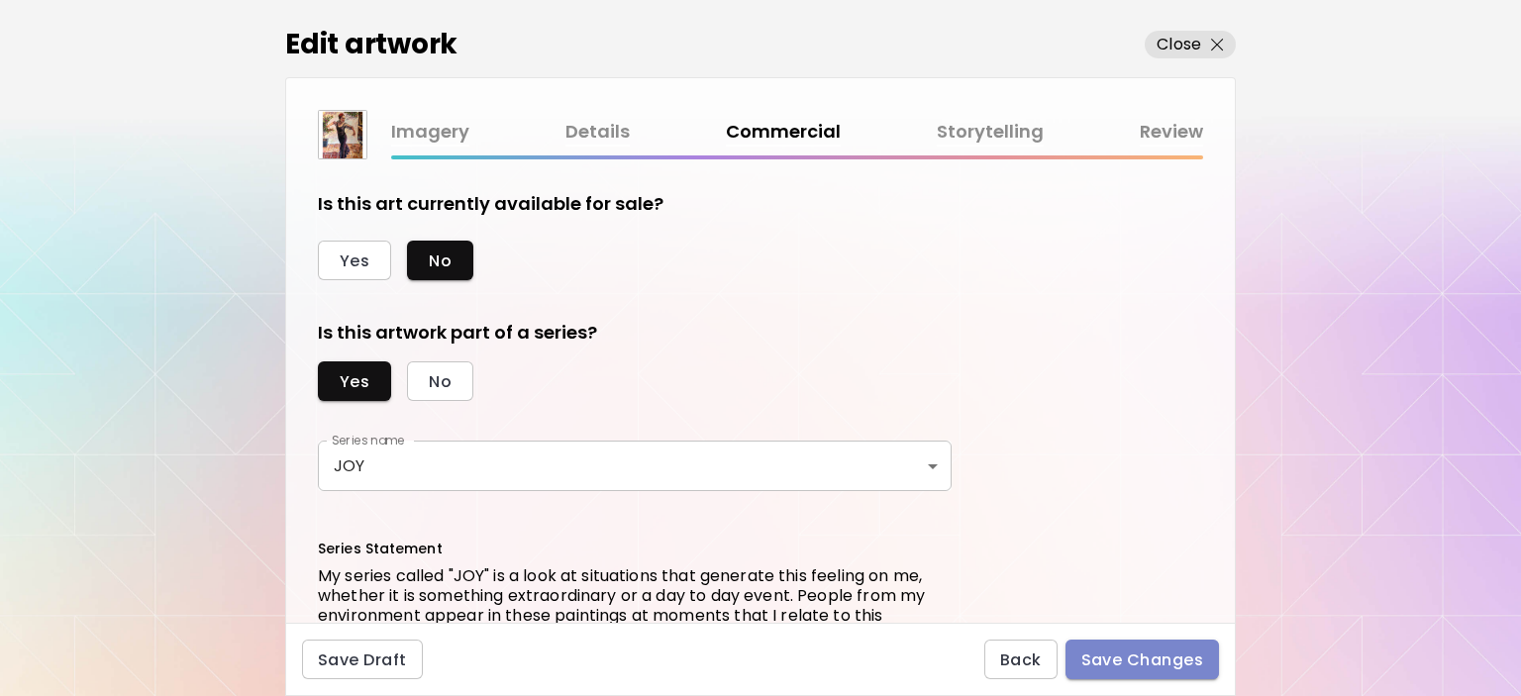
click at [1125, 657] on span "Save Changes" at bounding box center [1142, 659] width 123 height 21
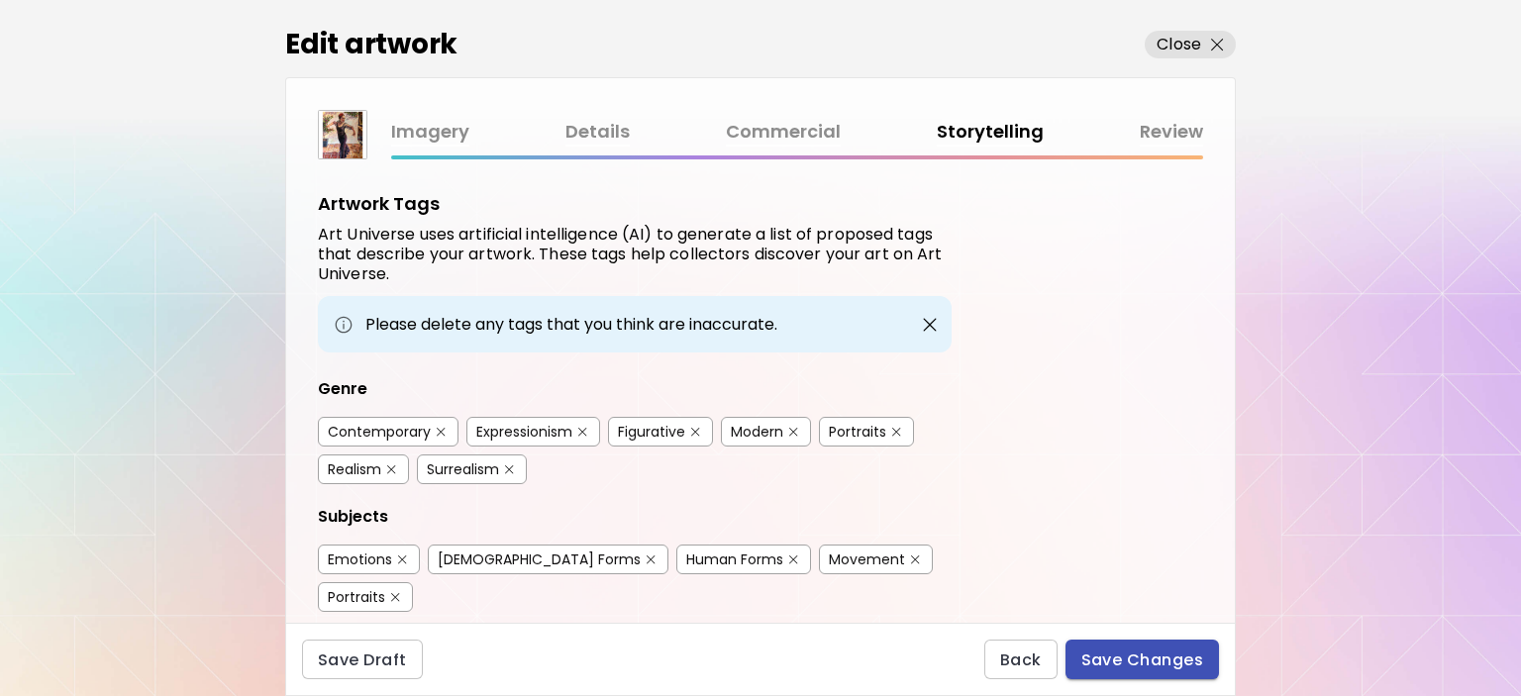
click at [1168, 663] on span "Save Changes" at bounding box center [1142, 659] width 123 height 21
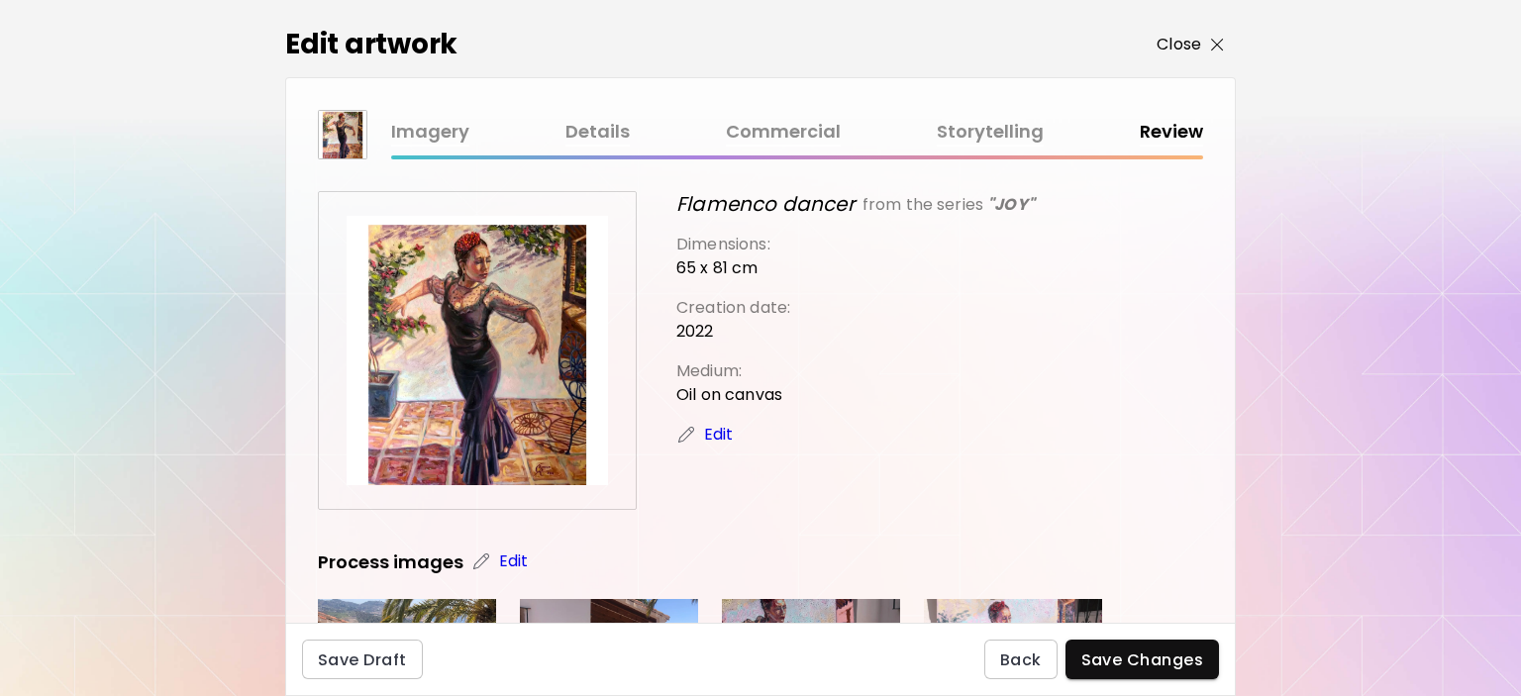
click at [1213, 43] on img "button" at bounding box center [1217, 45] width 13 height 13
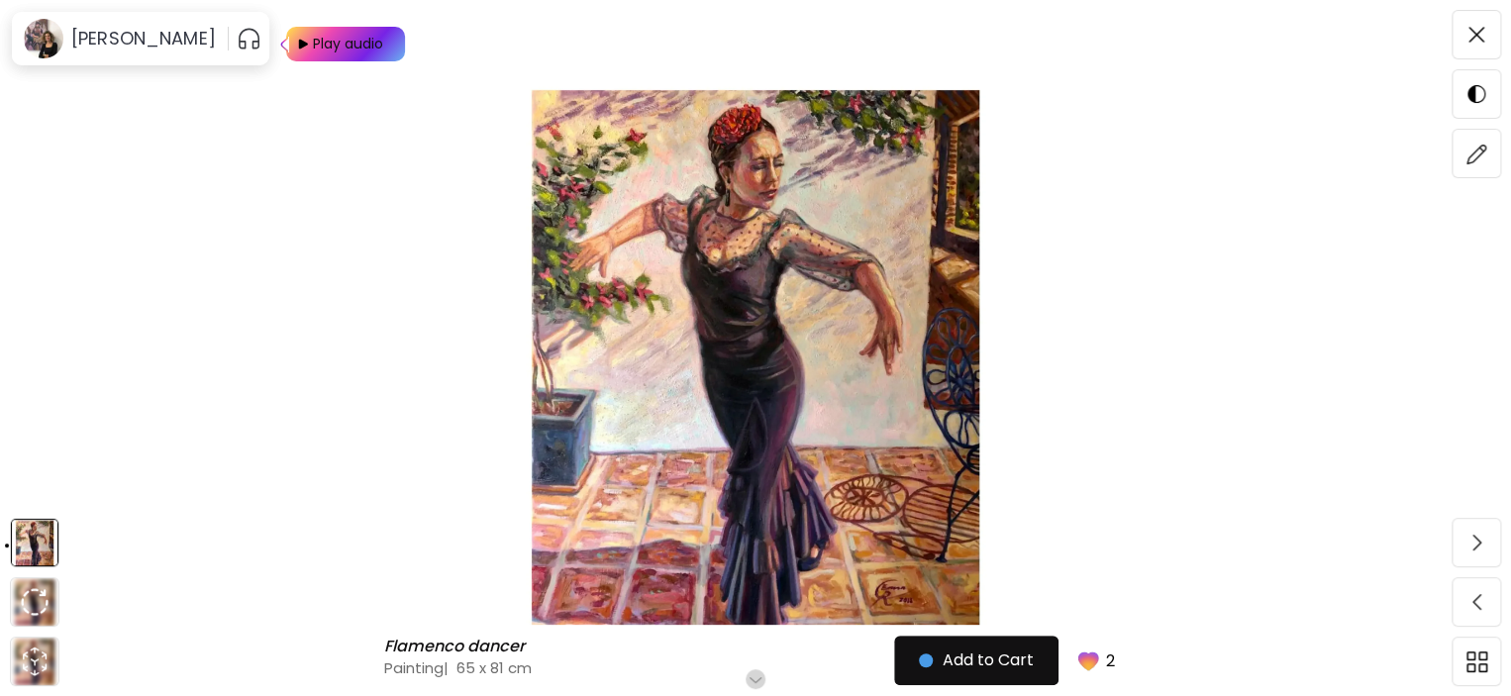
click at [1480, 39] on img at bounding box center [1476, 35] width 16 height 16
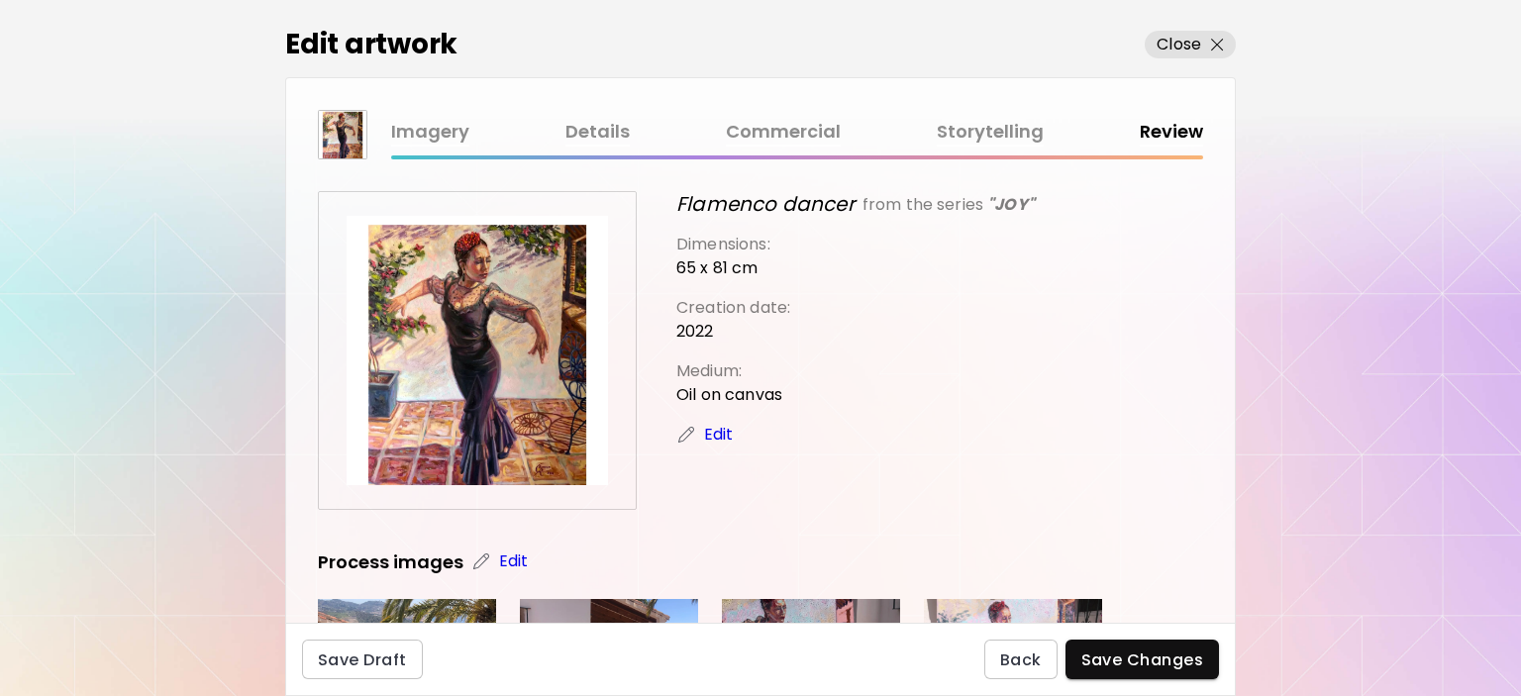
click at [443, 131] on link "Imagery" at bounding box center [430, 132] width 78 height 29
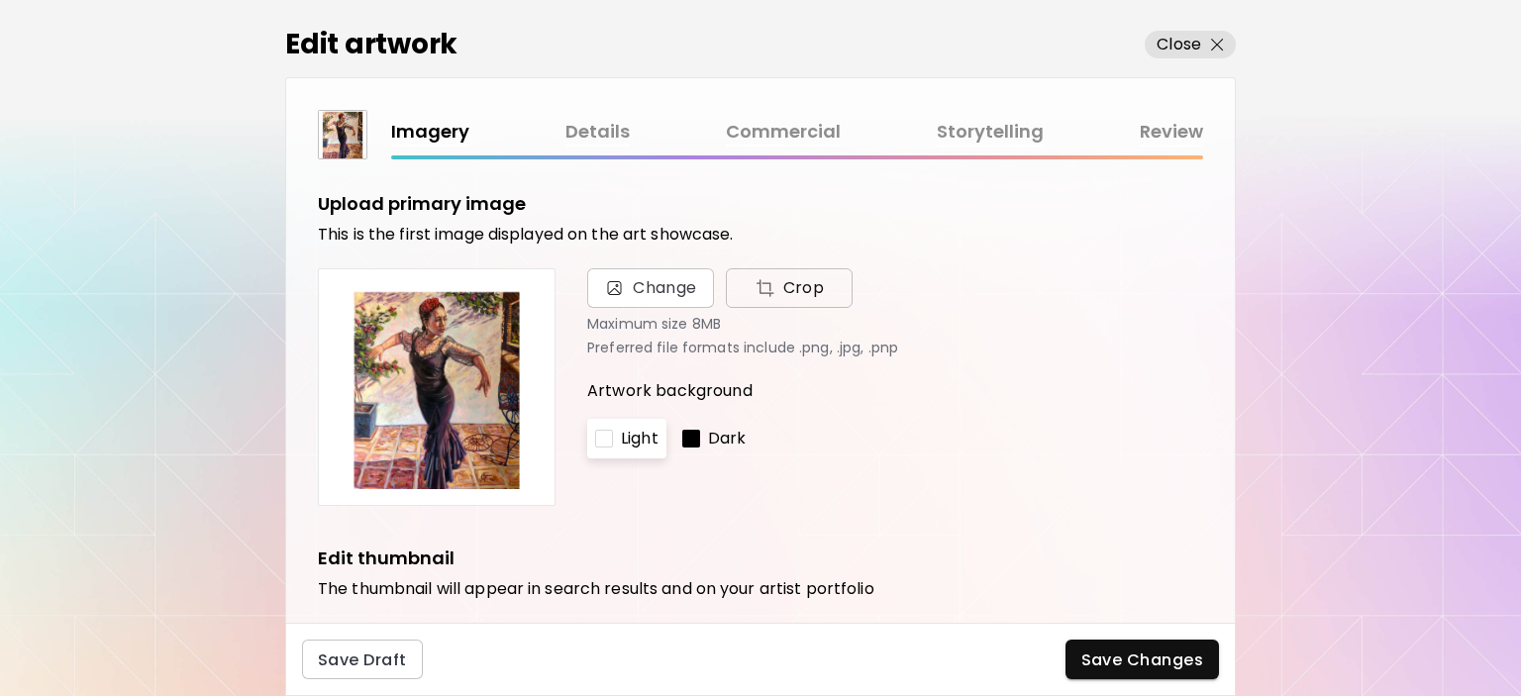
click at [780, 288] on span "Crop" at bounding box center [788, 288] width 95 height 24
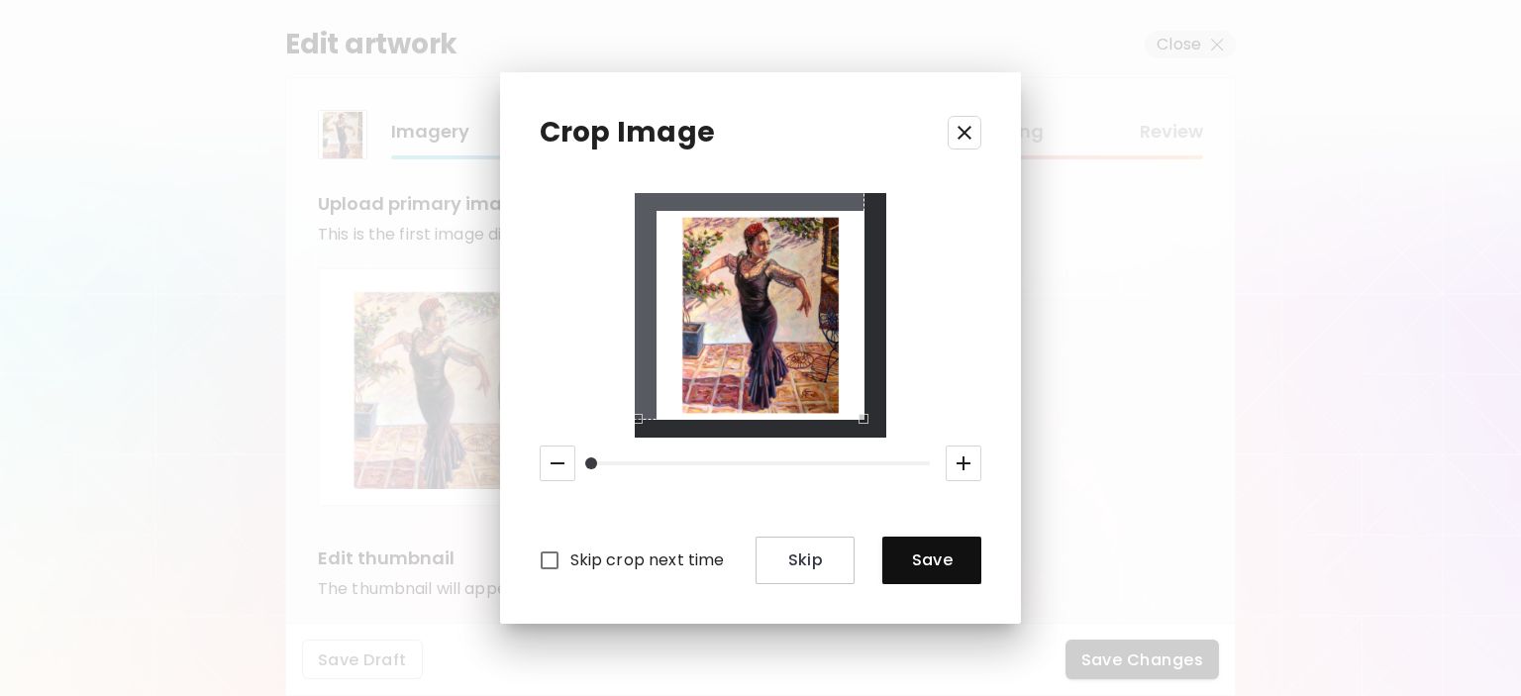
click at [858, 416] on div "Use the arrow keys to move the crop selection area" at bounding box center [637, 185] width 455 height 469
click at [670, 220] on div "Use the arrow keys to move the crop selection area" at bounding box center [637, 185] width 455 height 469
click at [732, 316] on div "Use the arrow keys to move the crop selection area" at bounding box center [637, 185] width 455 height 469
click at [772, 308] on div "Use the arrow keys to move the crop selection area" at bounding box center [637, 185] width 455 height 469
click at [913, 460] on div "Skip crop next time Skip Save" at bounding box center [761, 388] width 443 height 391
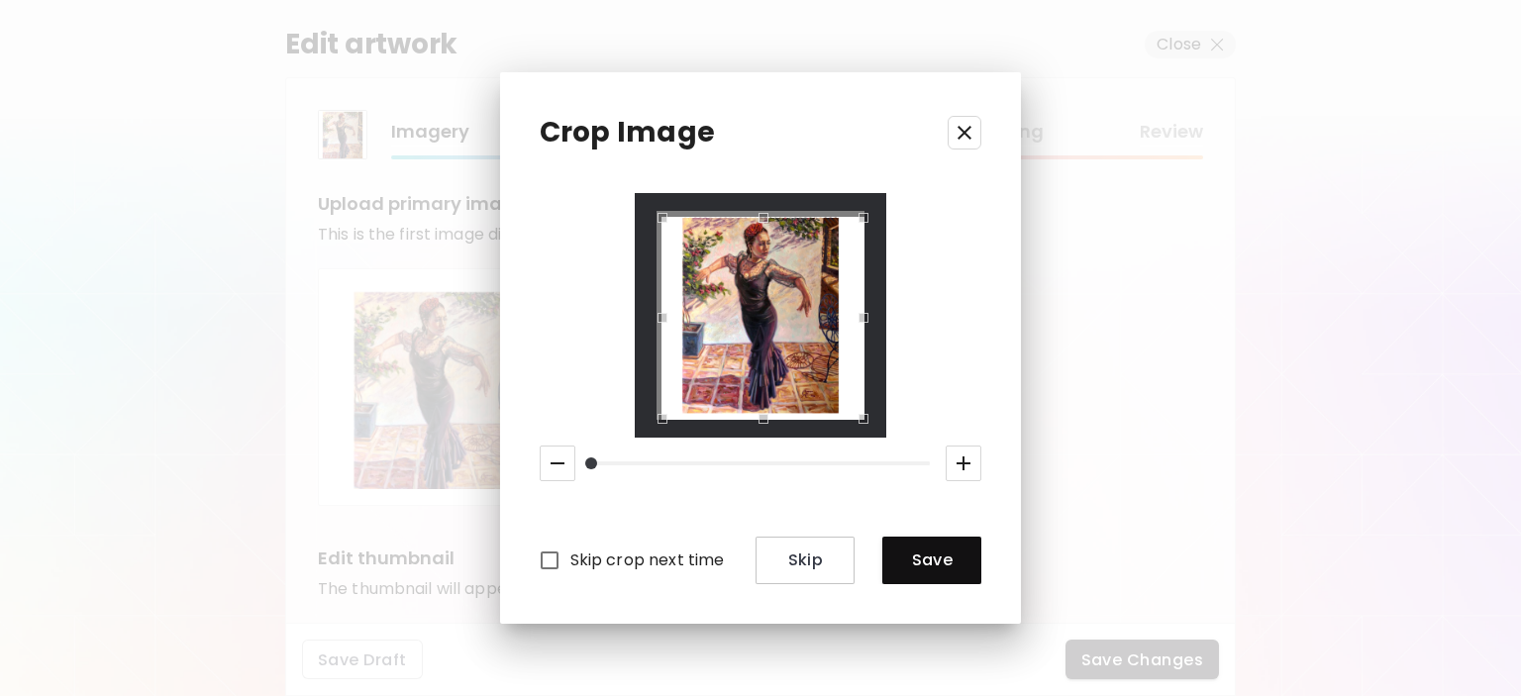
click at [657, 213] on div "Use the arrow keys to move the north west drag handle to change the crop select…" at bounding box center [657, 213] width 0 height 0
click at [843, 417] on div "Use the arrow keys to move the south east drag handle to change the crop select…" at bounding box center [843, 417] width 0 height 0
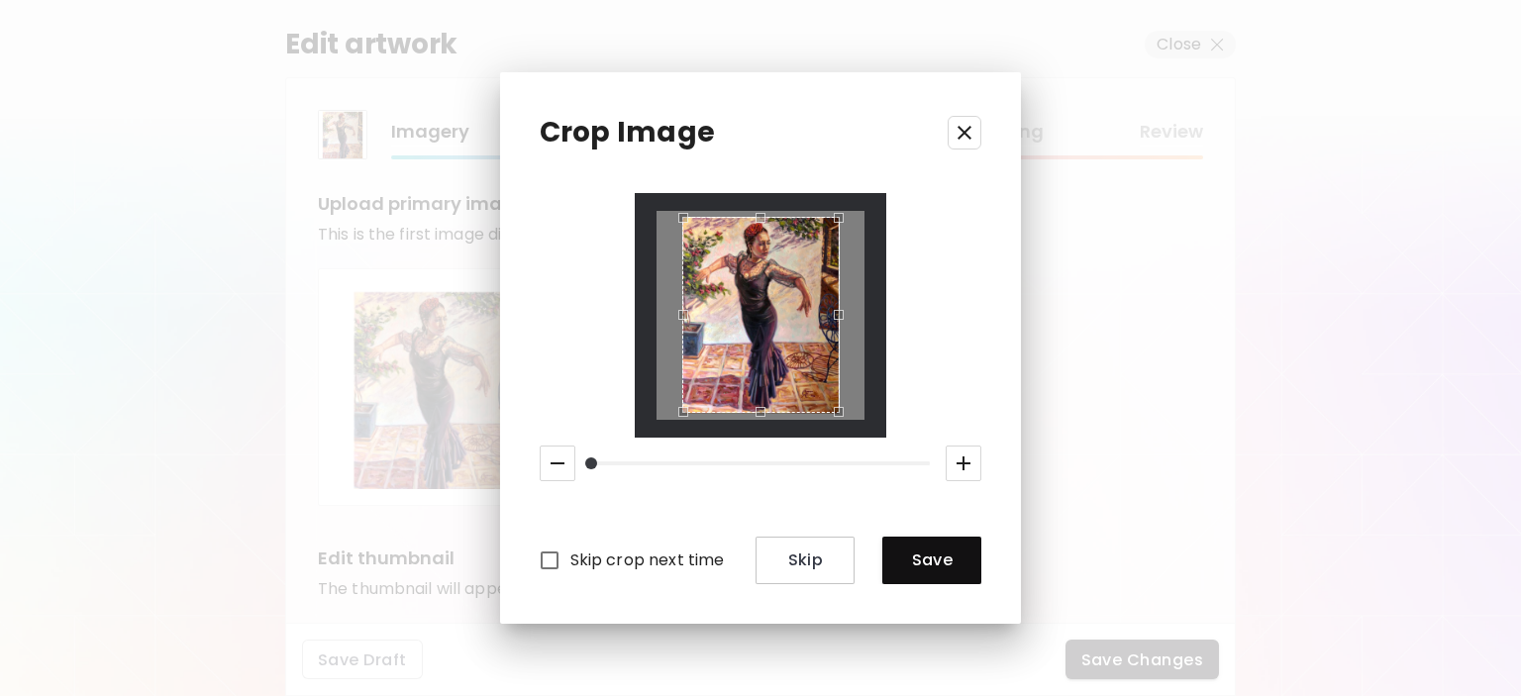
click at [678, 310] on div "Use the up and down arrow keys to move the west drag handle to change the crop …" at bounding box center [678, 310] width 0 height 0
click at [934, 575] on button "Save" at bounding box center [931, 561] width 99 height 48
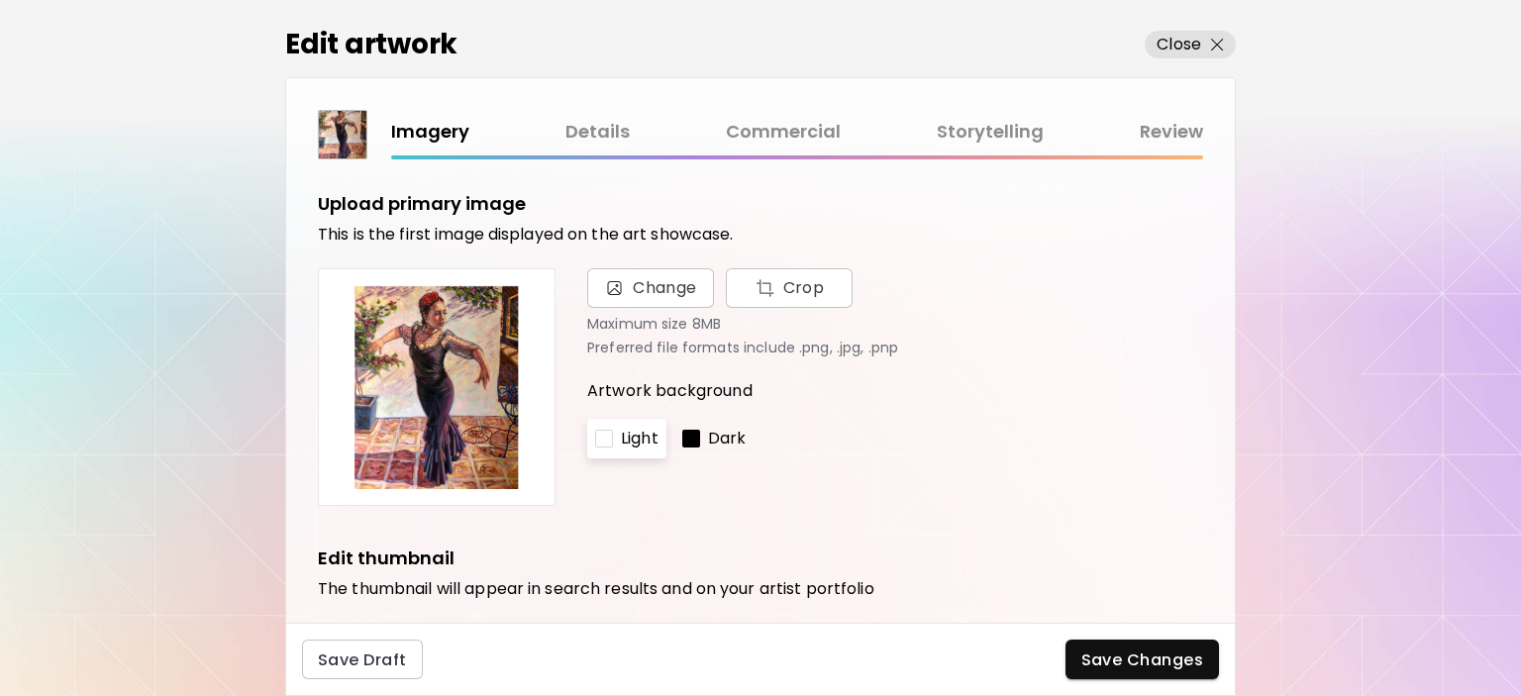
drag, startPoint x: 1107, startPoint y: 668, endPoint x: 1089, endPoint y: 672, distance: 18.3
click at [1106, 668] on span "Save Changes" at bounding box center [1142, 659] width 123 height 21
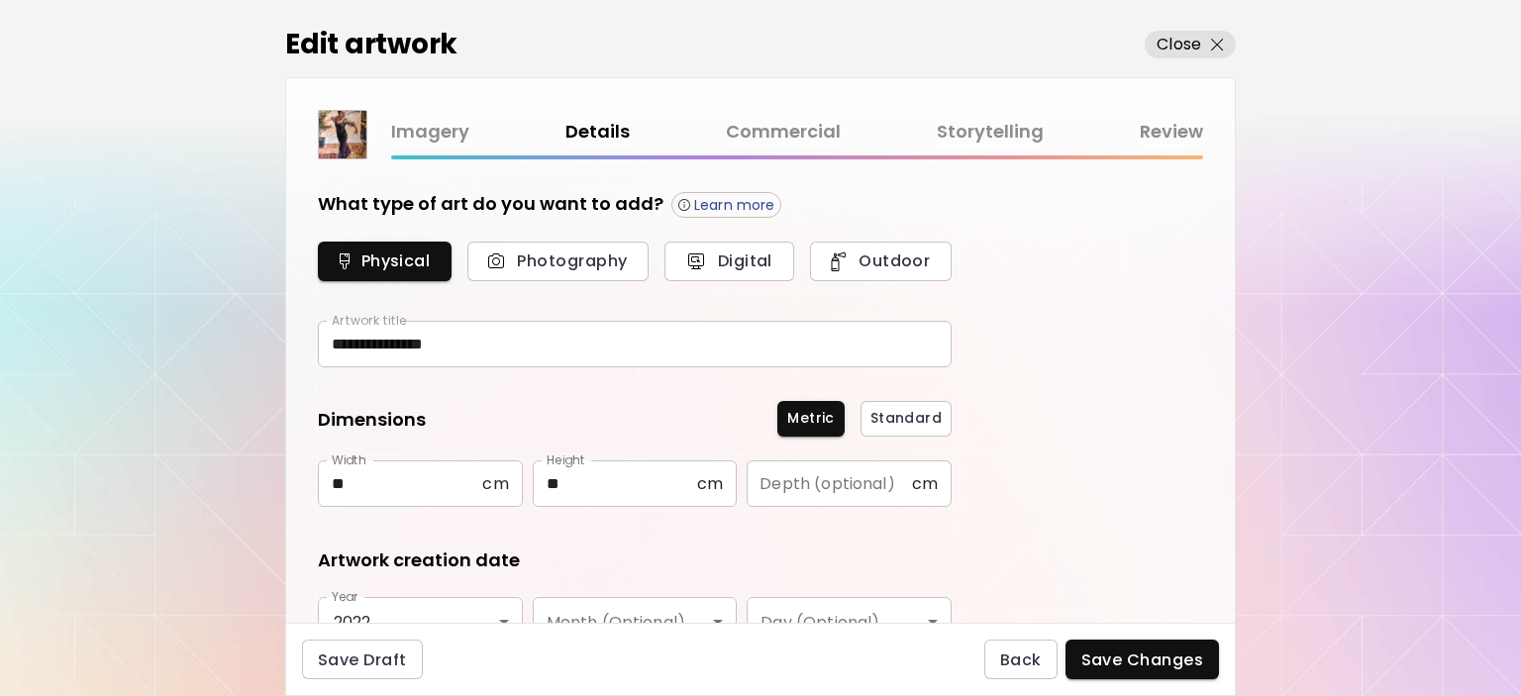
type input "********"
click at [1173, 45] on p "Close" at bounding box center [1178, 45] width 45 height 24
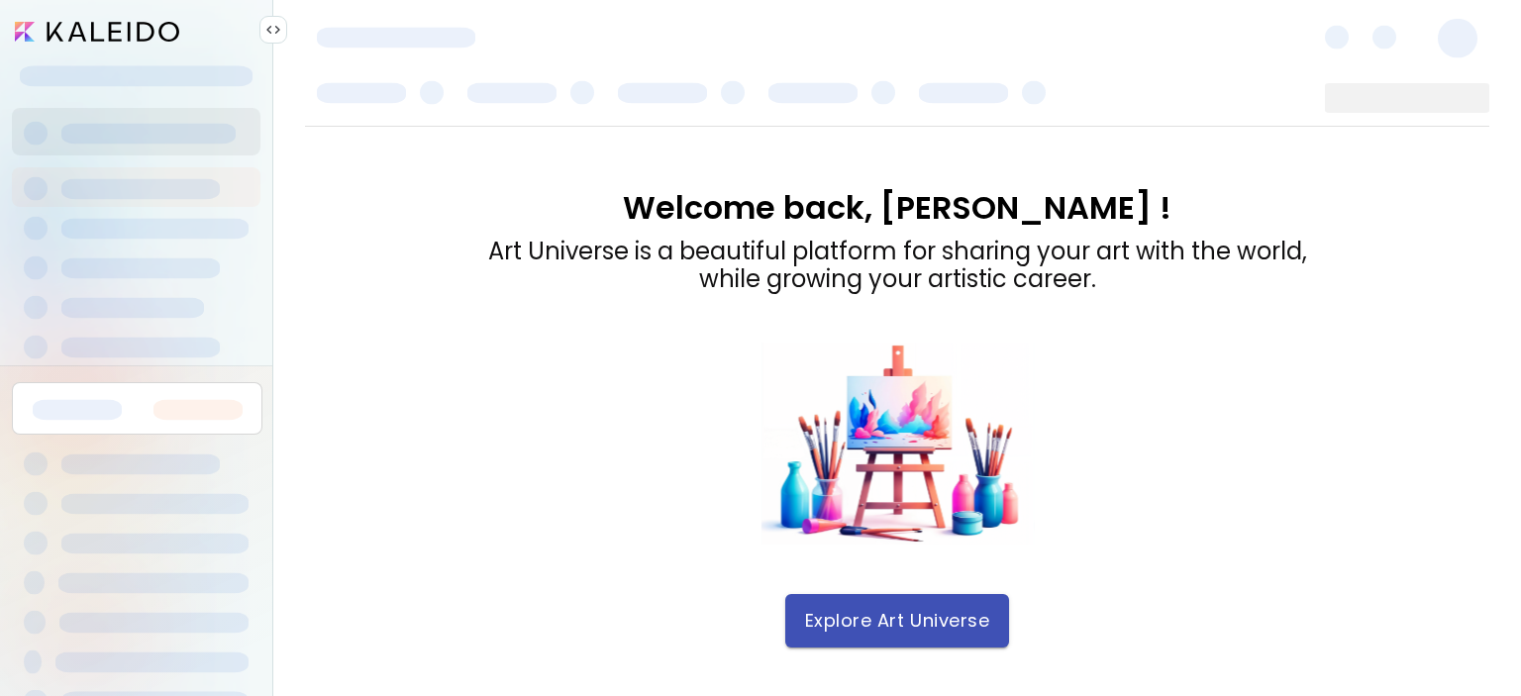
click at [954, 639] on button "Explore Art Universe" at bounding box center [897, 620] width 224 height 53
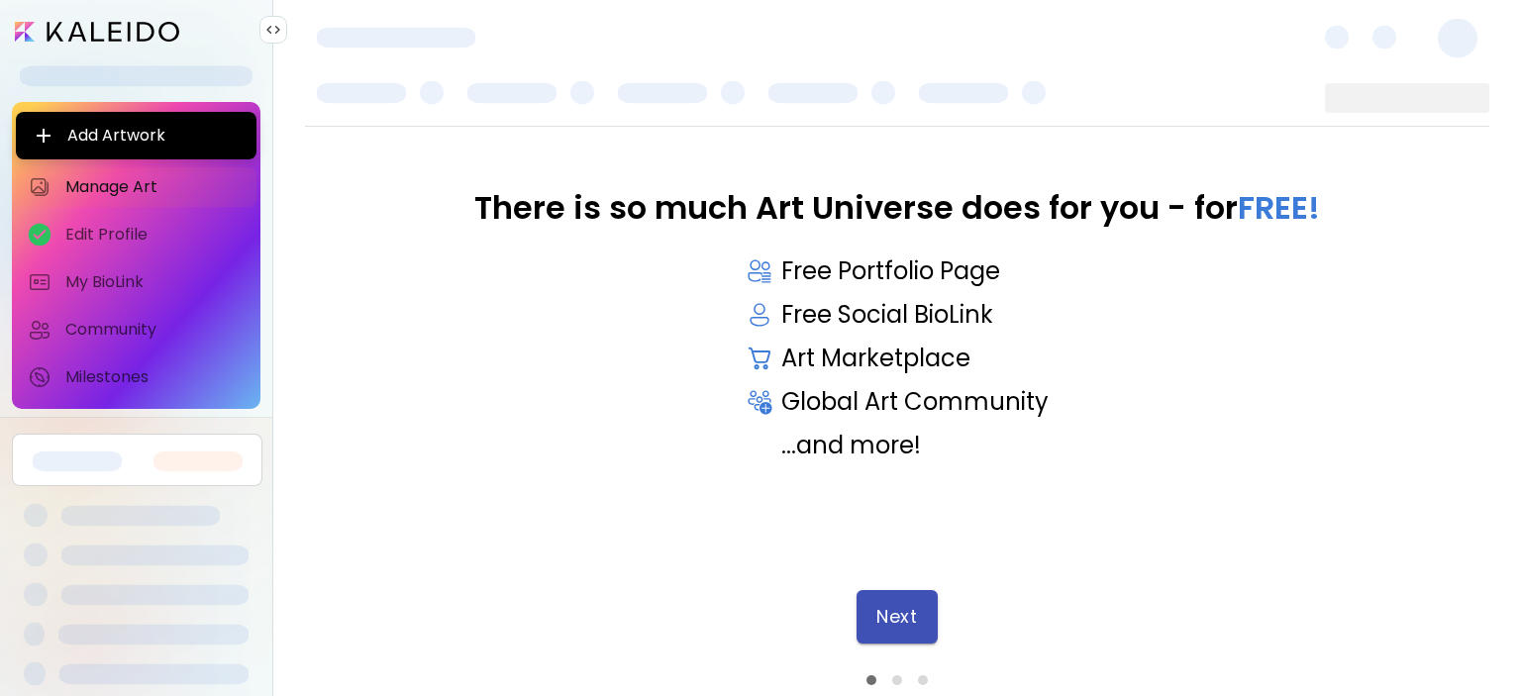
click at [908, 618] on span "Next" at bounding box center [896, 617] width 41 height 22
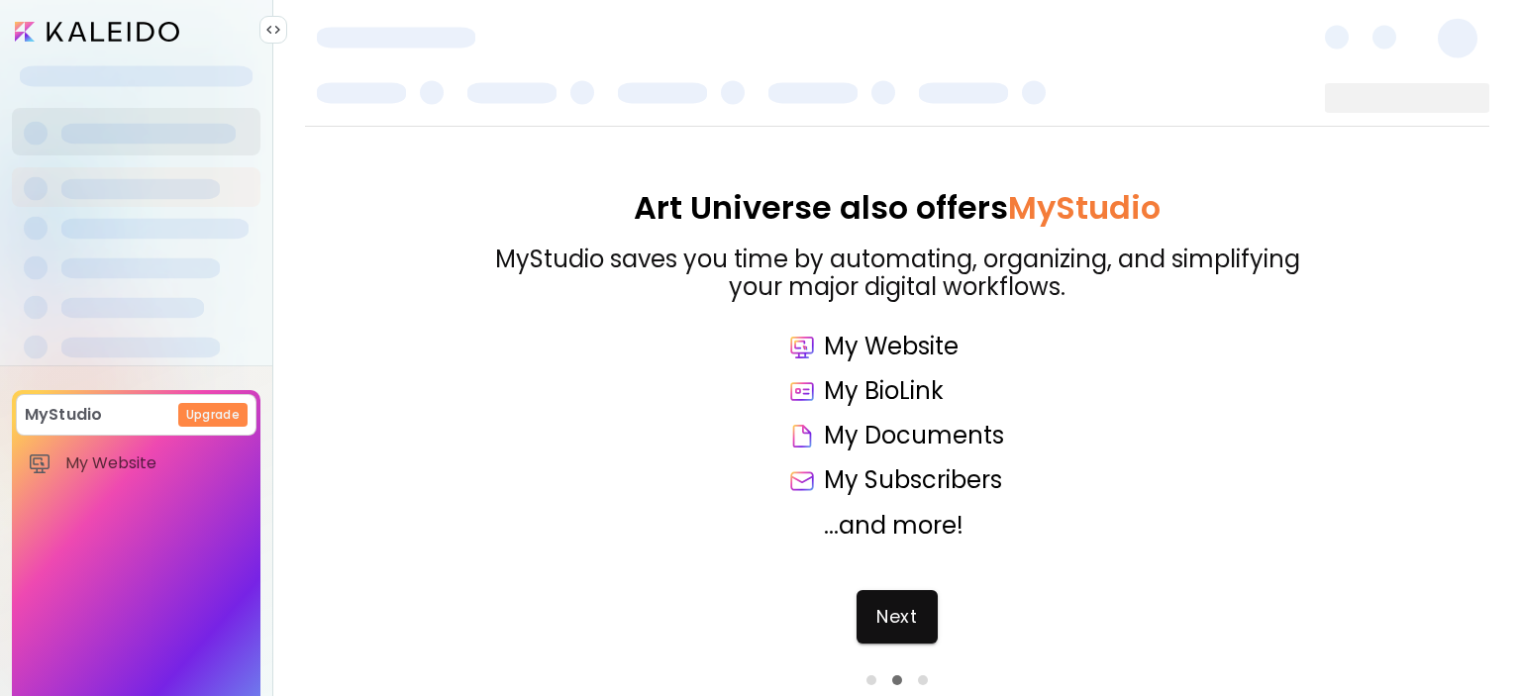
click at [908, 618] on span "Next" at bounding box center [896, 617] width 41 height 22
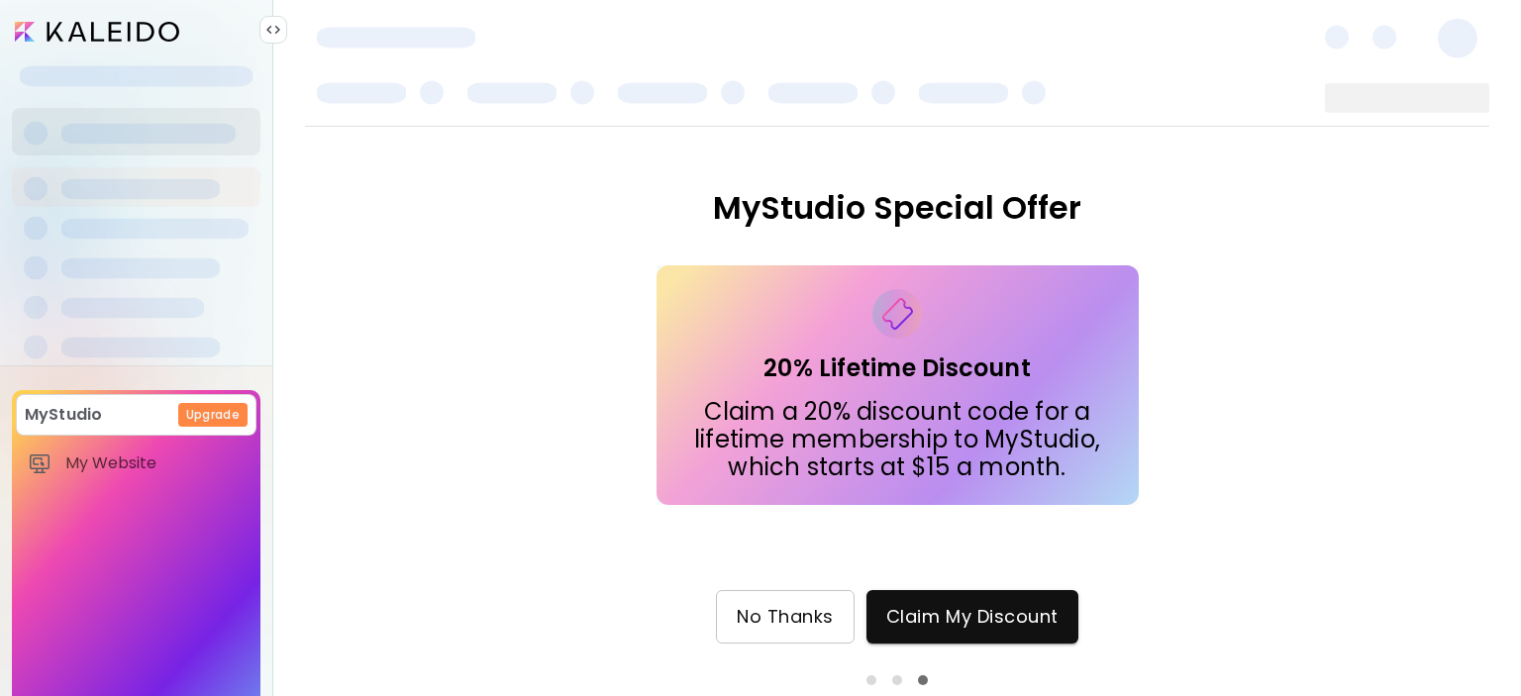
click at [831, 626] on span "No Thanks" at bounding box center [785, 617] width 97 height 22
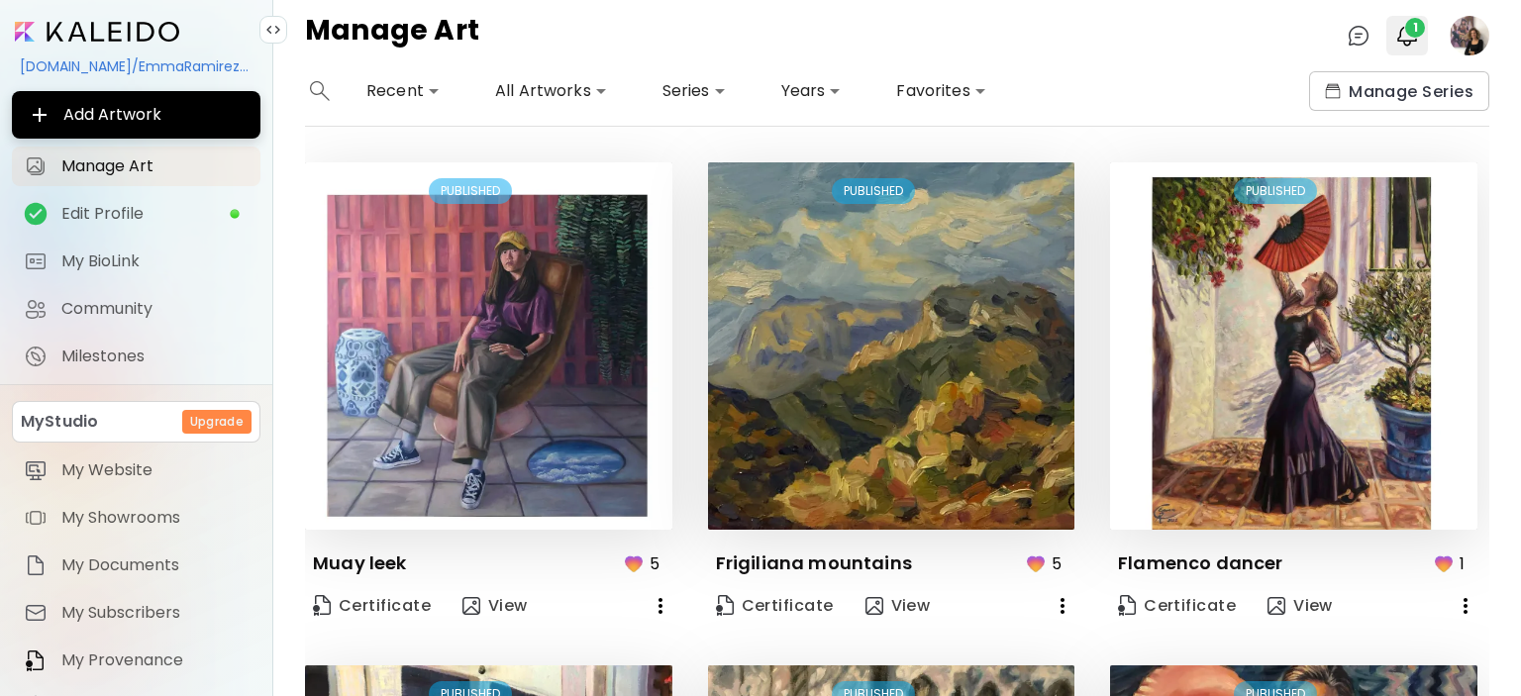
click at [1412, 37] on span "1" at bounding box center [1415, 28] width 20 height 20
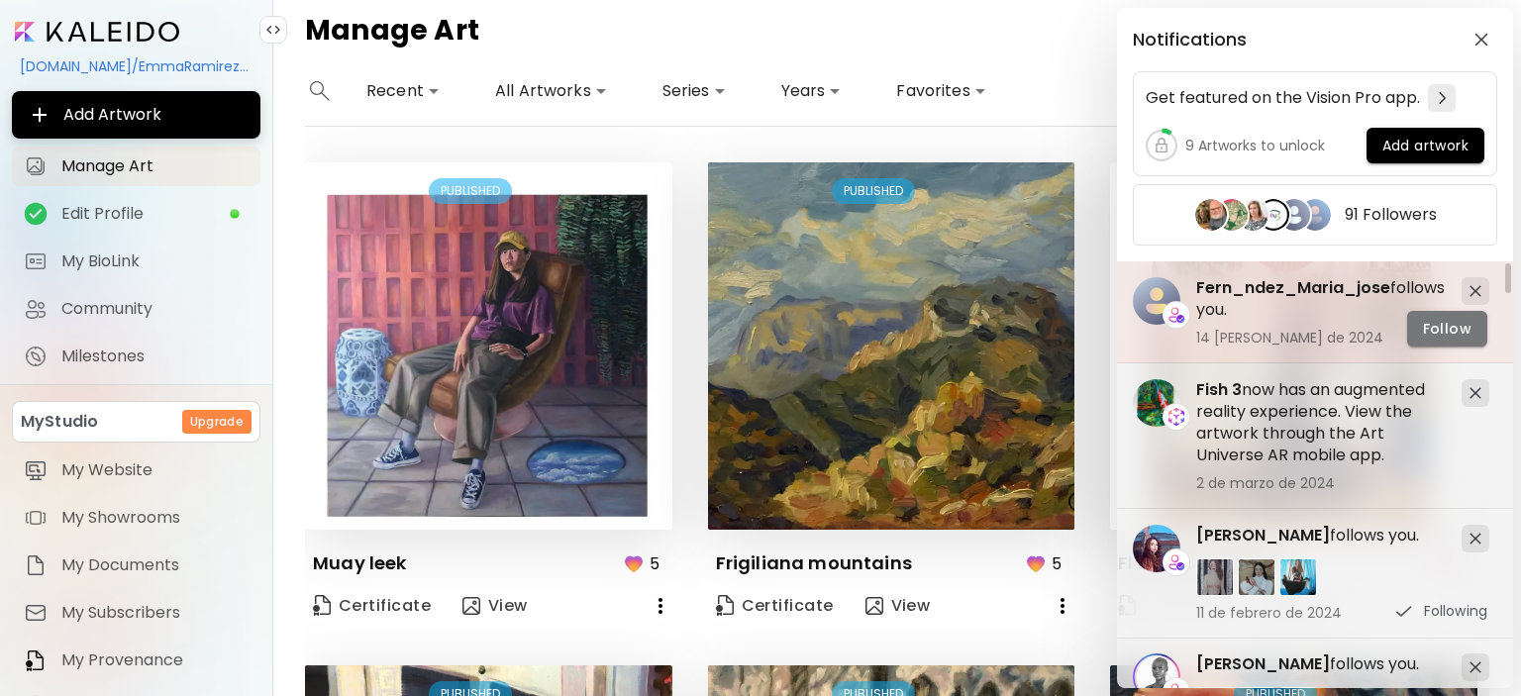
click at [1450, 331] on span "Follow" at bounding box center [1447, 329] width 49 height 21
